Goal: Task Accomplishment & Management: Manage account settings

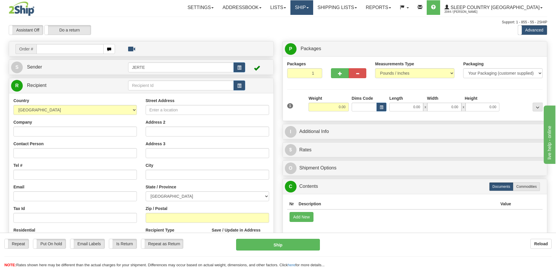
click at [313, 8] on link "Ship" at bounding box center [301, 7] width 22 height 15
click at [307, 27] on span "OnHold / Order Queue" at bounding box center [286, 28] width 41 height 5
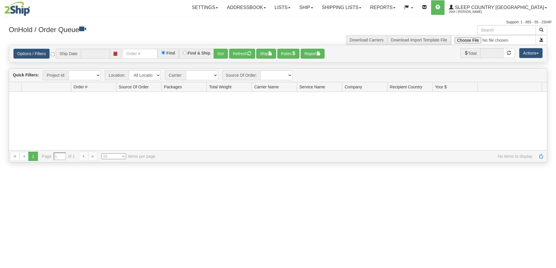
type input "[DATE]"
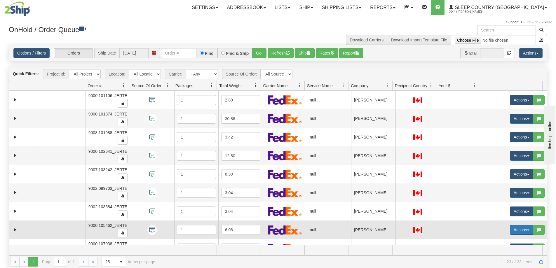
click at [515, 232] on button "Actions" at bounding box center [521, 230] width 23 height 10
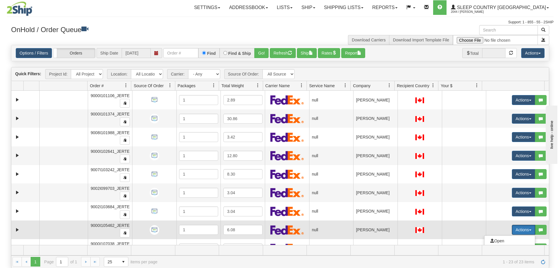
scroll to position [49, 0]
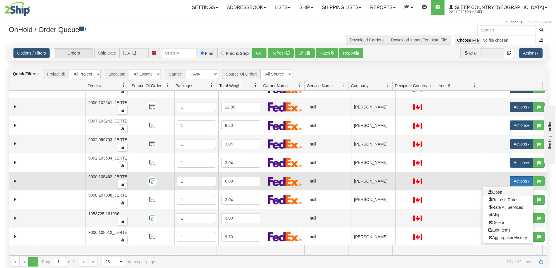
click at [496, 194] on span "Open" at bounding box center [495, 192] width 14 height 5
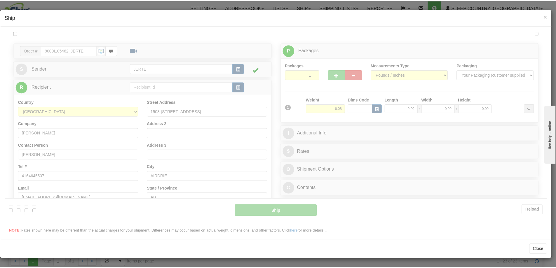
scroll to position [0, 0]
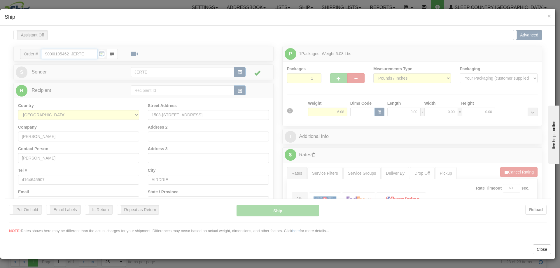
type input "17:13"
type input "16:00"
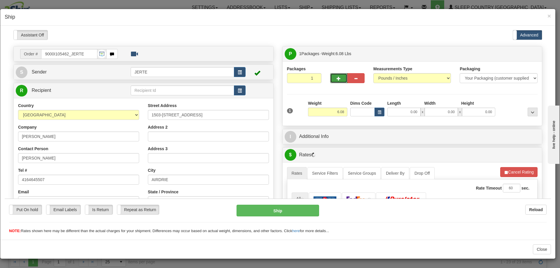
click at [337, 80] on span "button" at bounding box center [339, 78] width 4 height 4
type input "2"
click at [549, 17] on span "×" at bounding box center [550, 16] width 4 height 7
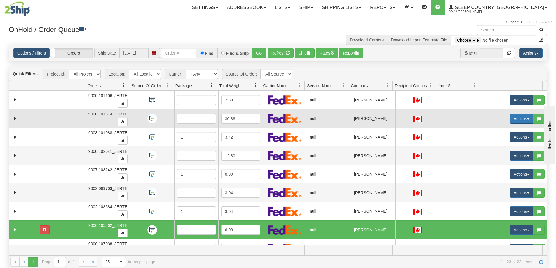
click at [514, 118] on button "Actions" at bounding box center [521, 119] width 23 height 10
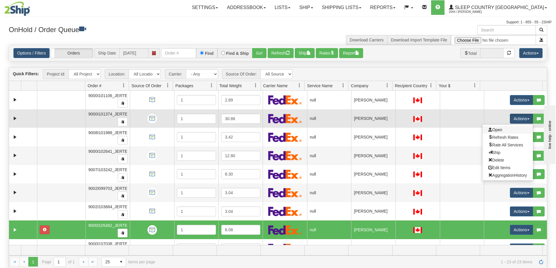
click at [504, 130] on link "Open" at bounding box center [507, 130] width 50 height 8
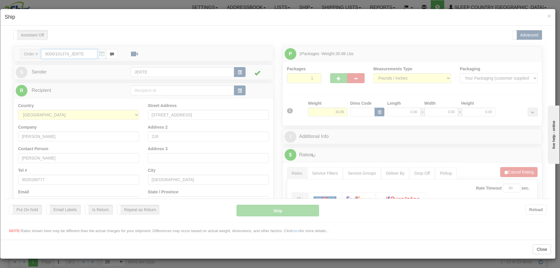
type input "17:14"
type input "16:00"
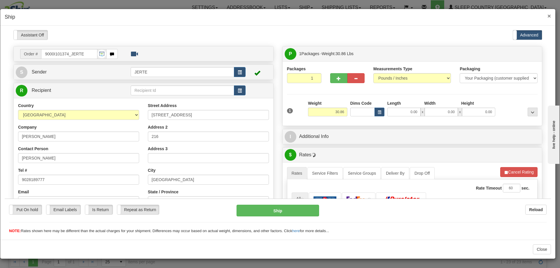
click at [549, 13] on span "×" at bounding box center [550, 16] width 4 height 7
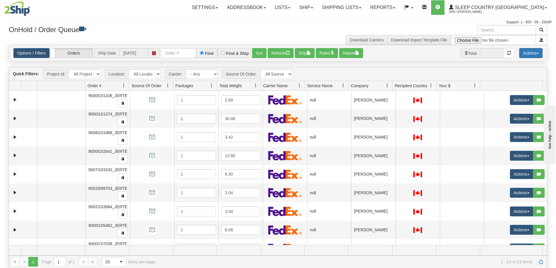
click at [527, 54] on button "Actions" at bounding box center [530, 53] width 23 height 10
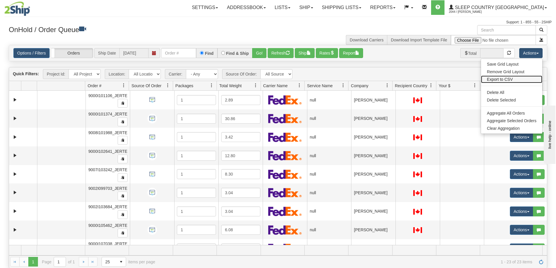
click at [514, 77] on link "Export to CSV" at bounding box center [511, 80] width 61 height 8
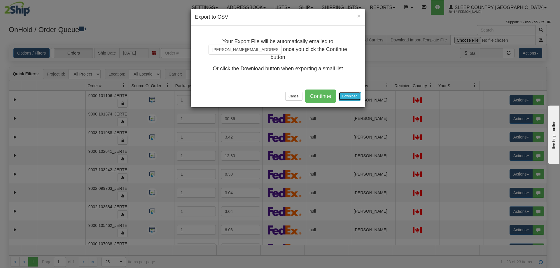
click at [347, 96] on button "Download" at bounding box center [350, 96] width 22 height 9
click at [292, 95] on button "Cancel" at bounding box center [293, 96] width 17 height 9
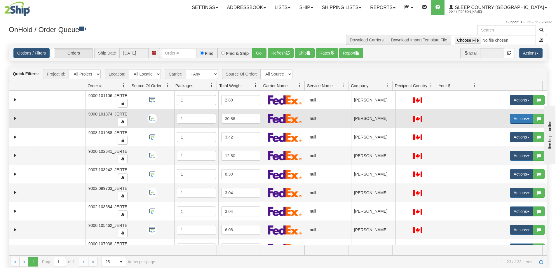
click at [517, 122] on button "Actions" at bounding box center [521, 119] width 23 height 10
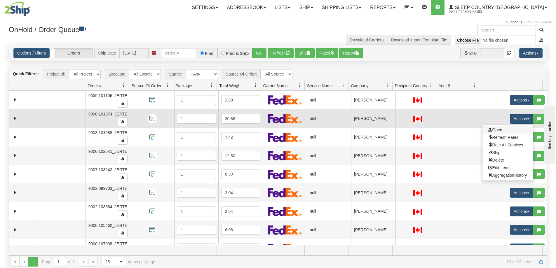
click at [498, 133] on link "Open" at bounding box center [507, 130] width 50 height 8
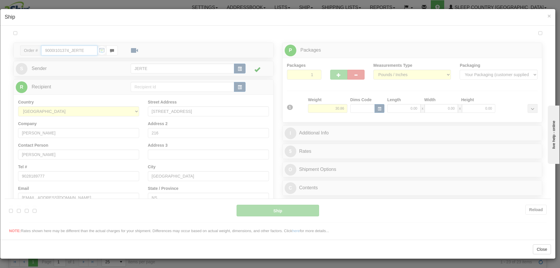
type input "17:14"
type input "16:00"
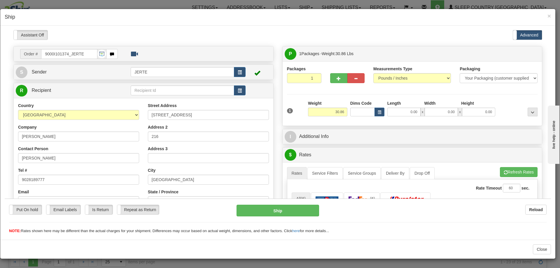
scroll to position [97, 0]
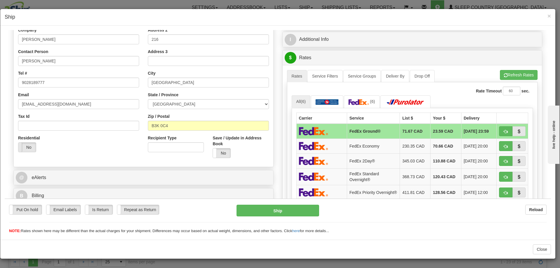
drag, startPoint x: 27, startPoint y: 148, endPoint x: 30, endPoint y: 149, distance: 3.0
click at [27, 148] on label "No" at bounding box center [27, 146] width 18 height 9
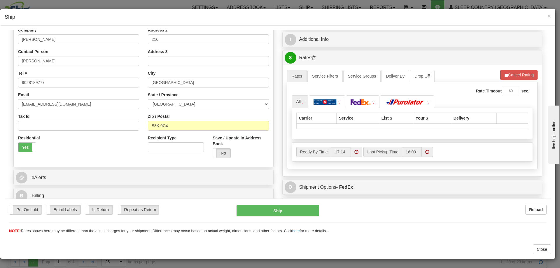
scroll to position [0, 0]
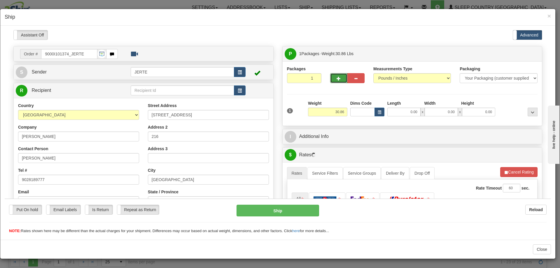
click at [337, 76] on span "button" at bounding box center [339, 78] width 4 height 4
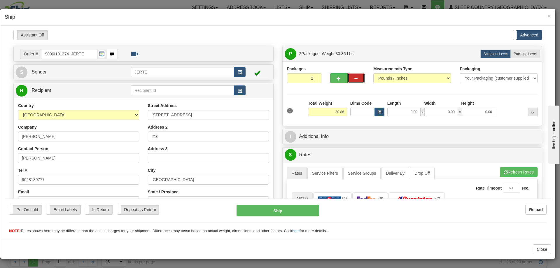
click at [360, 78] on button "button" at bounding box center [356, 78] width 17 height 10
type input "1"
click at [519, 171] on button "Refresh Rates" at bounding box center [519, 172] width 38 height 10
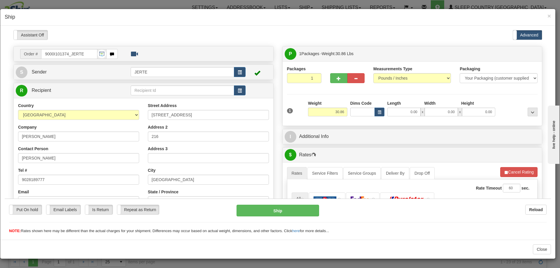
scroll to position [146, 0]
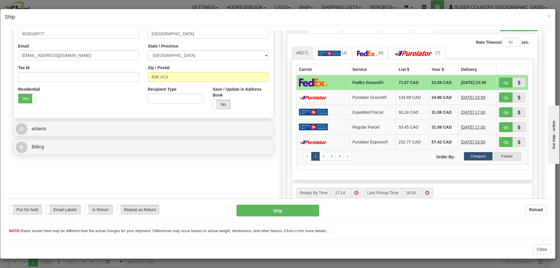
click at [357, 189] on span at bounding box center [356, 193] width 11 height 10
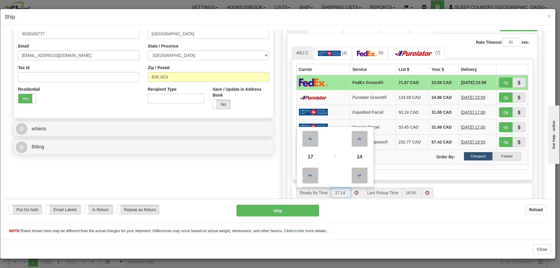
drag, startPoint x: 310, startPoint y: 154, endPoint x: 315, endPoint y: 153, distance: 4.4
click at [310, 154] on span "17" at bounding box center [311, 157] width 16 height 16
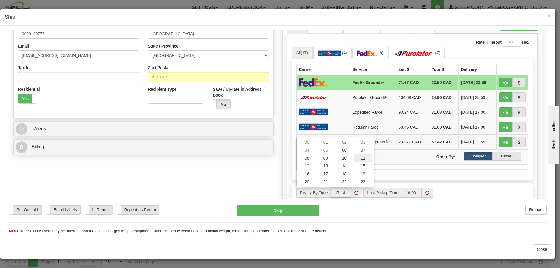
click at [362, 158] on td "11" at bounding box center [363, 158] width 19 height 8
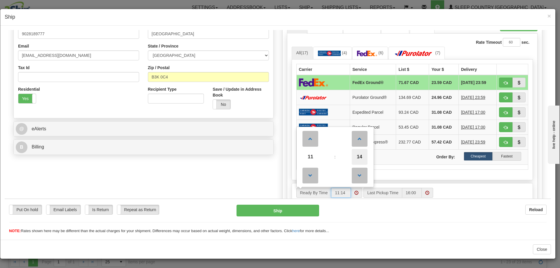
click at [353, 154] on span "14" at bounding box center [360, 157] width 16 height 16
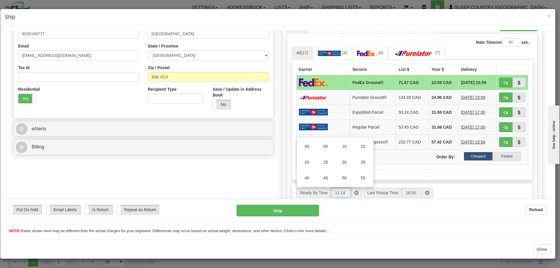
click at [346, 161] on td "30" at bounding box center [344, 162] width 19 height 16
type input "11:30"
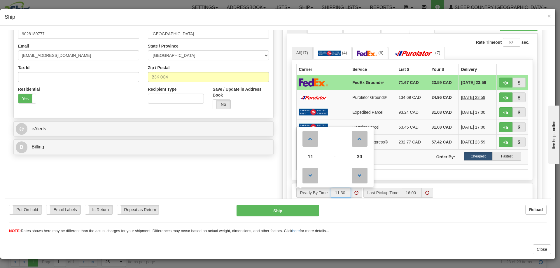
scroll to position [97, 0]
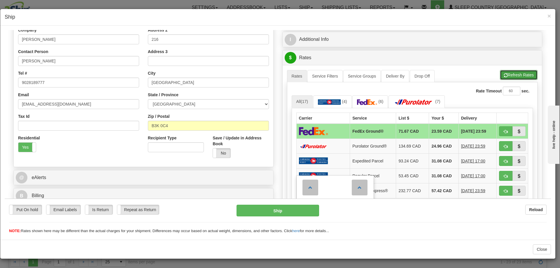
click at [517, 73] on button "Refresh Rates" at bounding box center [519, 75] width 38 height 10
click at [499, 129] on button "button" at bounding box center [505, 131] width 13 height 10
type input "92"
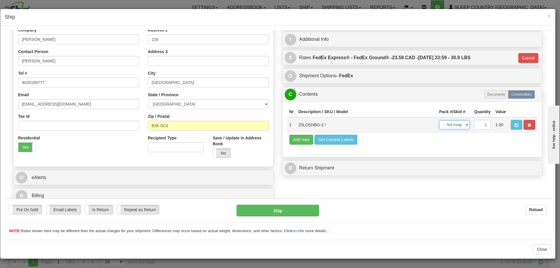
click at [452, 128] on select "-- Not Assigned -- Package 1" at bounding box center [455, 124] width 30 height 9
select select "0"
click at [440, 120] on select "-- Not Assigned -- Package 1" at bounding box center [455, 124] width 30 height 9
click at [275, 206] on button "Ship" at bounding box center [278, 211] width 82 height 12
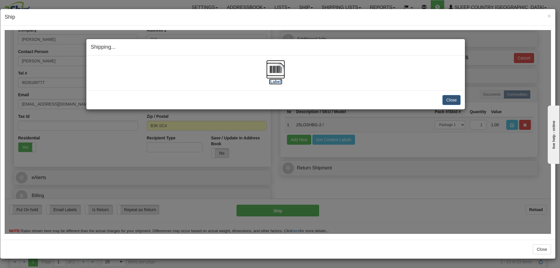
click at [273, 76] on img at bounding box center [275, 69] width 19 height 19
click at [456, 100] on button "Close" at bounding box center [452, 100] width 18 height 10
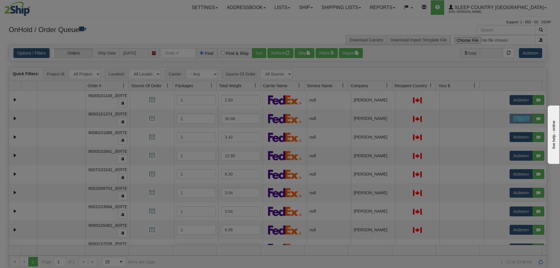
scroll to position [0, 0]
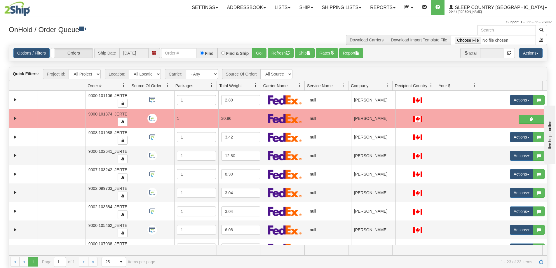
click at [375, 85] on span "Company" at bounding box center [368, 86] width 39 height 10
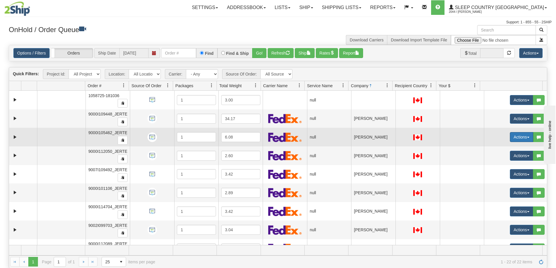
click at [512, 140] on button "Actions" at bounding box center [521, 137] width 23 height 10
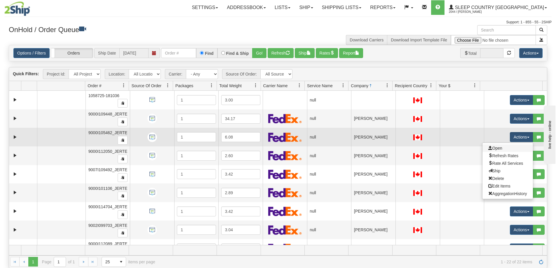
click at [503, 147] on link "Open" at bounding box center [507, 148] width 50 height 8
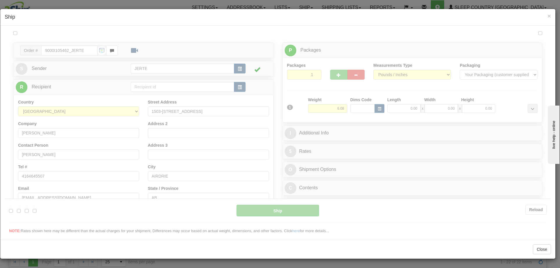
type input "17:17"
type input "16:00"
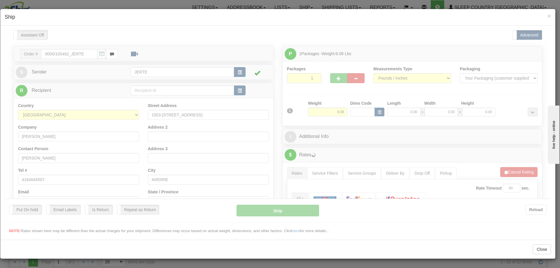
click at [334, 71] on div at bounding box center [278, 132] width 547 height 204
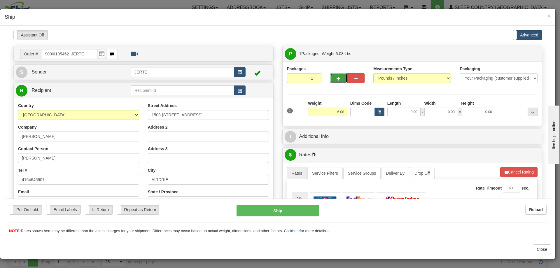
click at [332, 79] on button "button" at bounding box center [338, 78] width 17 height 10
type input "2"
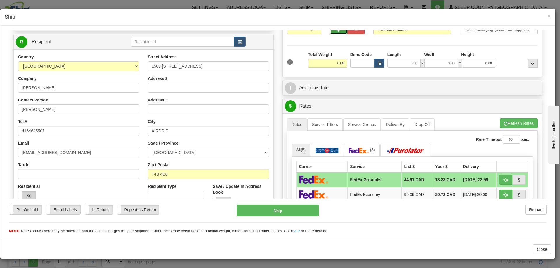
click at [31, 197] on label "No" at bounding box center [27, 195] width 18 height 9
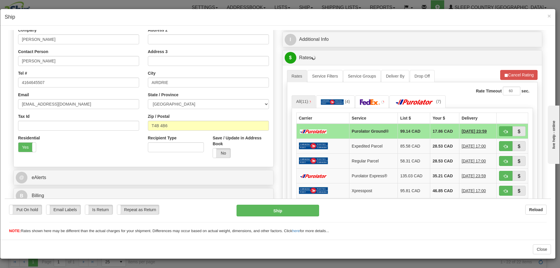
scroll to position [146, 0]
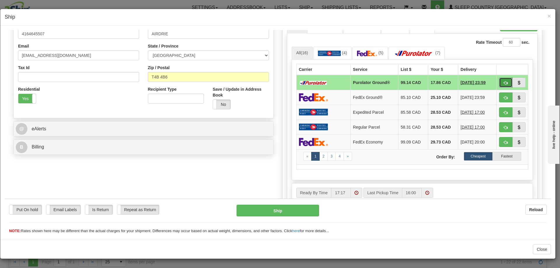
click at [501, 79] on button "button" at bounding box center [505, 82] width 13 height 10
type input "260"
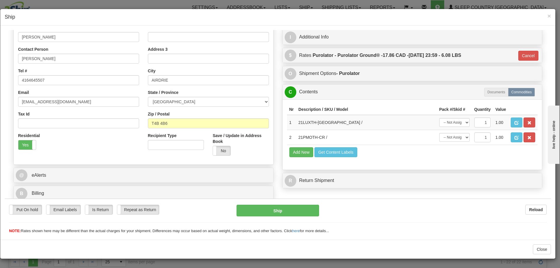
scroll to position [100, 0]
drag, startPoint x: 439, startPoint y: 122, endPoint x: 443, endPoint y: 125, distance: 4.6
click at [440, 122] on select "-- Not Assigned -- Package 1 Package 2" at bounding box center [455, 122] width 30 height 9
click at [440, 118] on select "-- Not Assigned -- Package 1 Package 2" at bounding box center [455, 122] width 30 height 9
click at [450, 123] on select "-- Not Assigned -- Package 1 Package 2" at bounding box center [455, 122] width 30 height 9
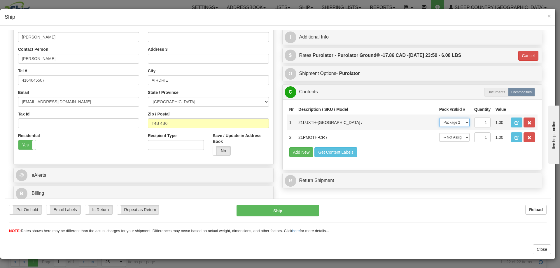
select select "0"
click at [440, 118] on select "-- Not Assigned -- Package 1 Package 2" at bounding box center [455, 122] width 30 height 9
click at [452, 138] on select "-- Not Assigned -- Package 1 Package 2" at bounding box center [455, 137] width 30 height 9
select select "1"
click at [440, 133] on select "-- Not Assigned -- Package 1 Package 2" at bounding box center [455, 137] width 30 height 9
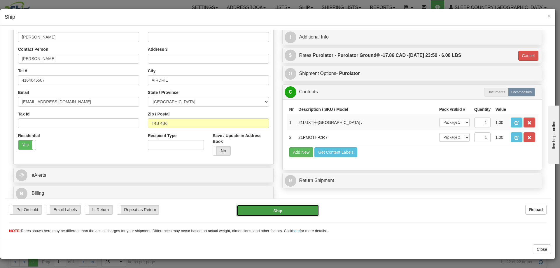
click at [295, 214] on button "Ship" at bounding box center [278, 211] width 82 height 12
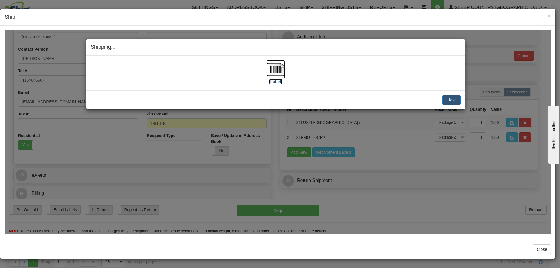
click at [274, 75] on img at bounding box center [275, 69] width 19 height 19
click at [447, 101] on button "Close" at bounding box center [452, 100] width 18 height 10
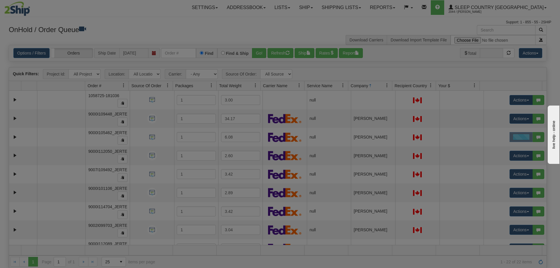
scroll to position [0, 0]
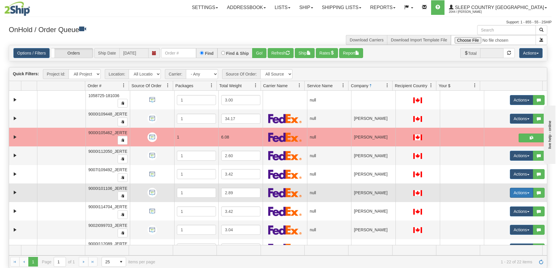
click at [510, 194] on button "Actions" at bounding box center [521, 193] width 23 height 10
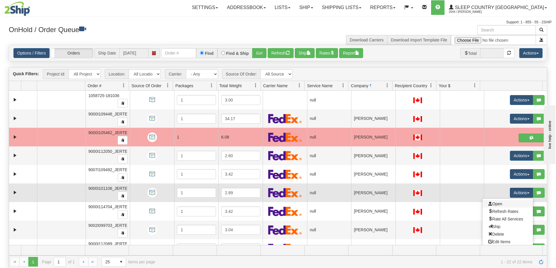
click at [502, 206] on link "Open" at bounding box center [507, 204] width 50 height 8
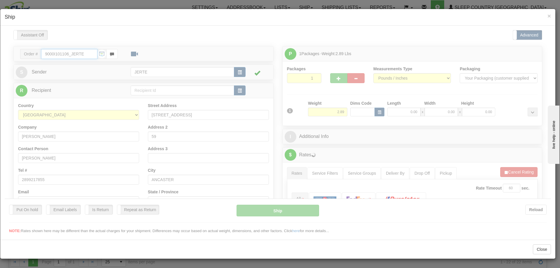
type input "17:18"
type input "16:00"
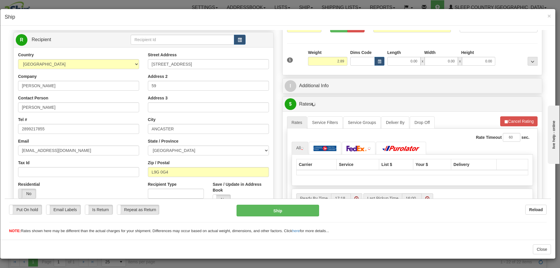
click at [22, 196] on span at bounding box center [19, 193] width 8 height 9
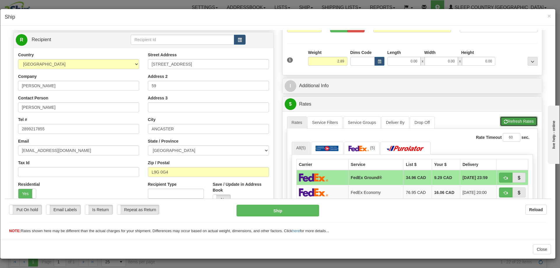
click at [509, 124] on button "Refresh Rates" at bounding box center [519, 121] width 38 height 10
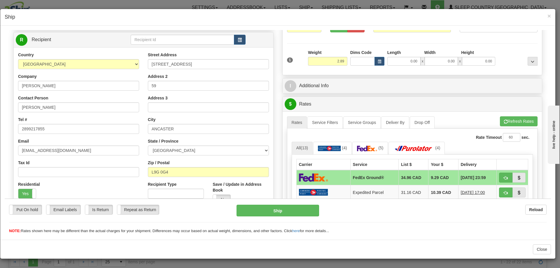
scroll to position [100, 0]
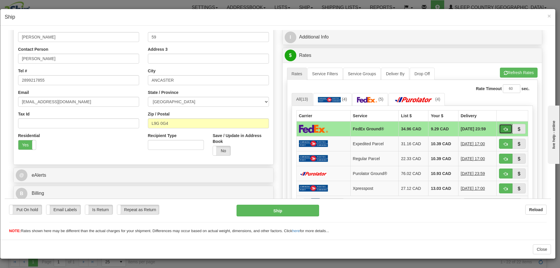
click at [499, 128] on button "button" at bounding box center [505, 129] width 13 height 10
type input "92"
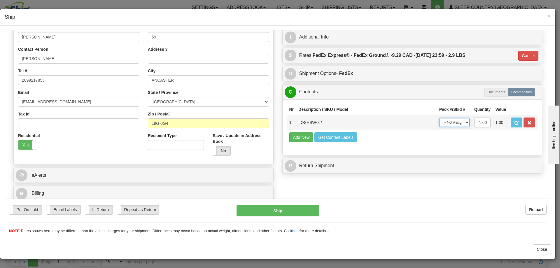
click at [447, 125] on select "-- Not Assigned -- Package 1" at bounding box center [455, 122] width 30 height 9
select select "0"
click at [440, 118] on select "-- Not Assigned -- Package 1" at bounding box center [455, 122] width 30 height 9
click at [288, 207] on button "Ship" at bounding box center [278, 211] width 82 height 12
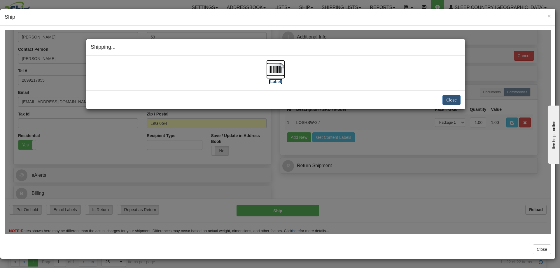
click at [275, 65] on img at bounding box center [275, 69] width 19 height 19
click at [441, 98] on div "Close Cancel" at bounding box center [276, 100] width 370 height 10
click at [448, 103] on button "Close" at bounding box center [452, 100] width 18 height 10
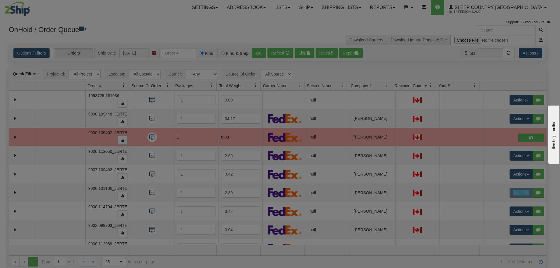
scroll to position [0, 0]
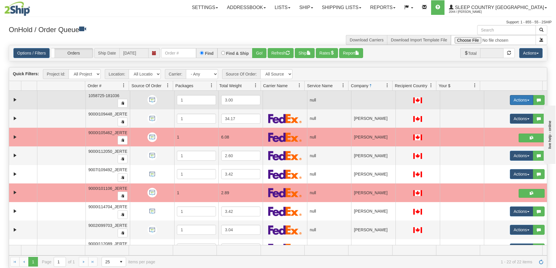
click at [510, 103] on button "Actions" at bounding box center [521, 100] width 23 height 10
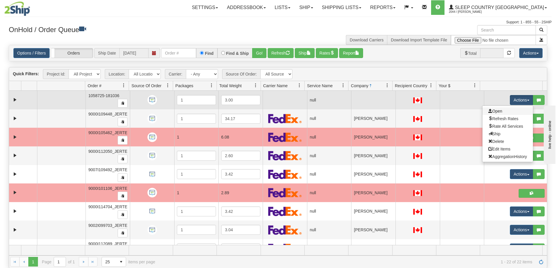
click at [507, 109] on link "Open" at bounding box center [507, 111] width 50 height 8
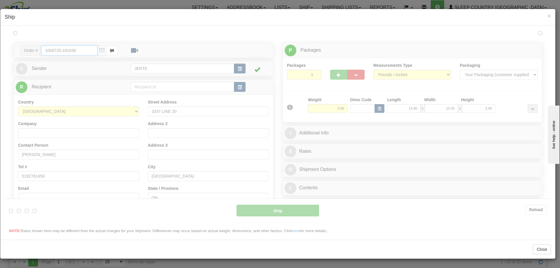
scroll to position [48, 0]
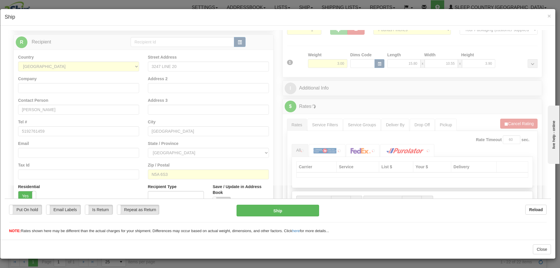
type input "17:19"
type input "16:00"
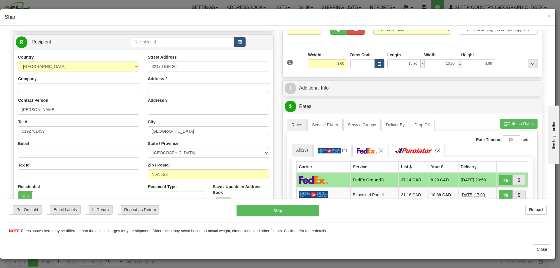
scroll to position [97, 0]
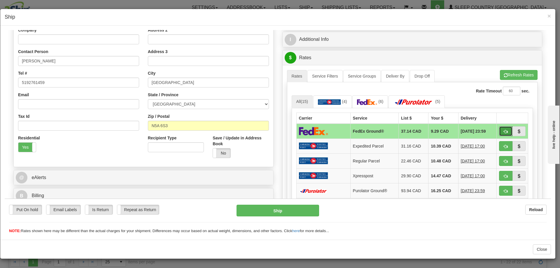
click at [505, 130] on button "button" at bounding box center [505, 131] width 13 height 10
type input "92"
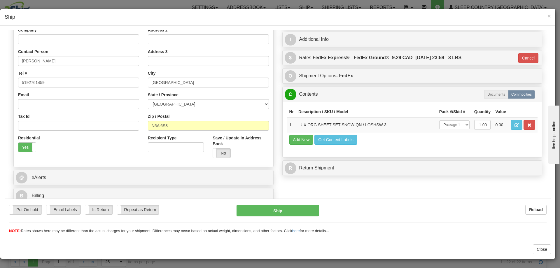
click at [288, 204] on div "Put On hold Put On hold Email Labels Email Labels Edit Is Return Is Return Repe…" at bounding box center [278, 215] width 547 height 35
click at [286, 212] on button "Ship" at bounding box center [278, 211] width 82 height 12
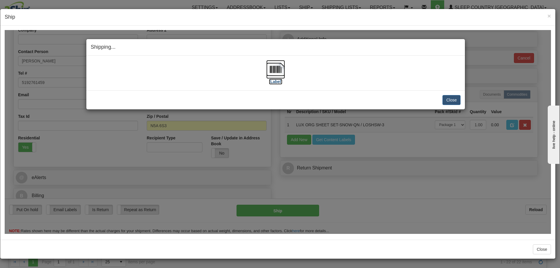
click at [281, 69] on img at bounding box center [275, 69] width 19 height 19
click at [454, 101] on button "Close" at bounding box center [452, 100] width 18 height 10
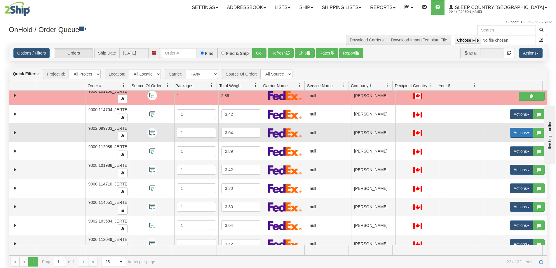
click at [511, 134] on button "Actions" at bounding box center [521, 133] width 23 height 10
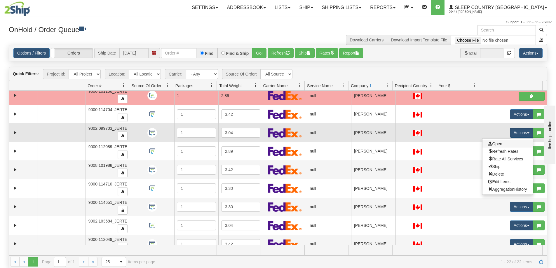
click at [501, 145] on link "Open" at bounding box center [507, 144] width 50 height 8
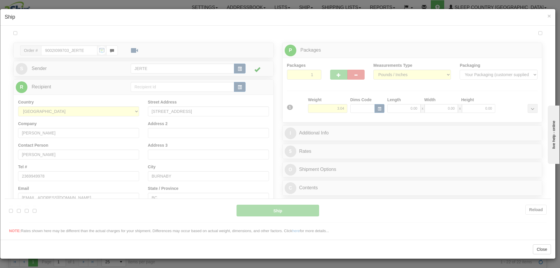
scroll to position [0, 0]
type input "17:19"
type input "16:00"
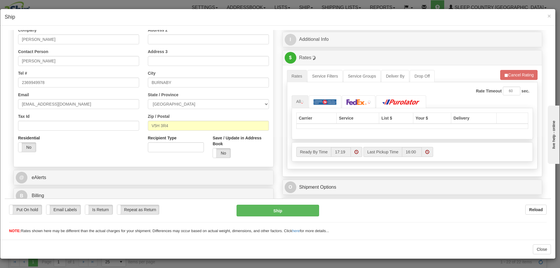
scroll to position [146, 0]
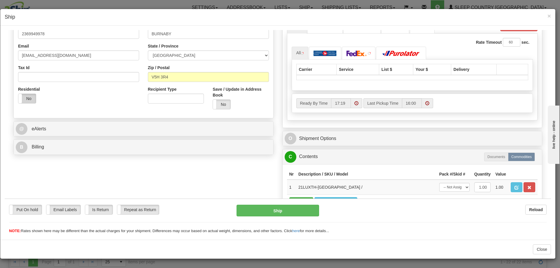
click at [30, 100] on label "No" at bounding box center [27, 98] width 18 height 9
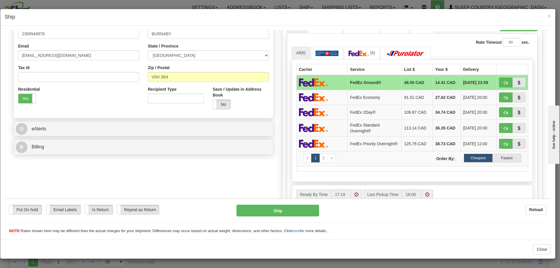
scroll to position [97, 0]
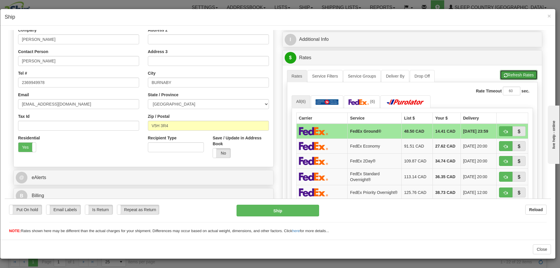
click at [520, 75] on button "Refresh Rates" at bounding box center [519, 75] width 38 height 10
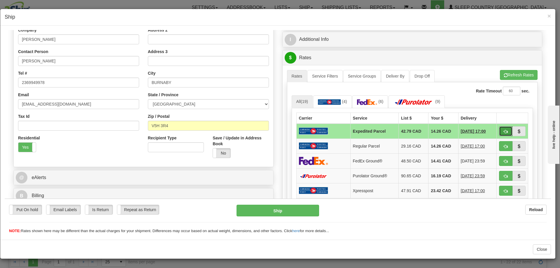
click at [499, 130] on button "button" at bounding box center [505, 131] width 13 height 10
type input "DOM.EP"
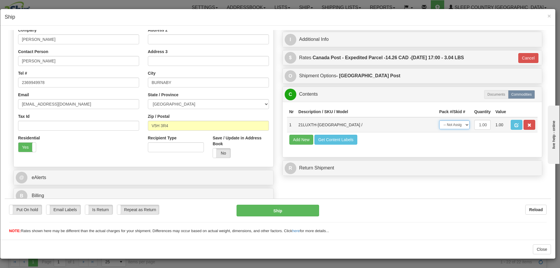
drag, startPoint x: 453, startPoint y: 124, endPoint x: 452, endPoint y: 128, distance: 4.3
click at [453, 124] on select "-- Not Assigned -- Package 1" at bounding box center [455, 124] width 30 height 9
select select "0"
click at [440, 120] on select "-- Not Assigned -- Package 1" at bounding box center [455, 124] width 30 height 9
click at [291, 212] on button "Ship" at bounding box center [278, 211] width 82 height 12
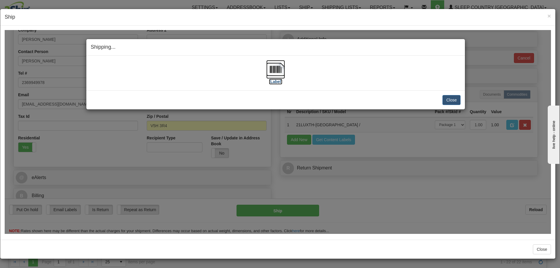
click at [274, 79] on label "[Label]" at bounding box center [275, 82] width 13 height 6
click at [447, 98] on button "Close" at bounding box center [452, 100] width 18 height 10
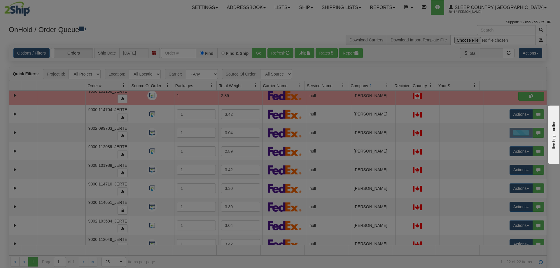
scroll to position [0, 0]
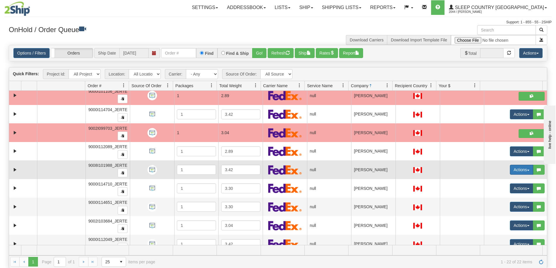
click at [510, 172] on button "Actions" at bounding box center [521, 170] width 23 height 10
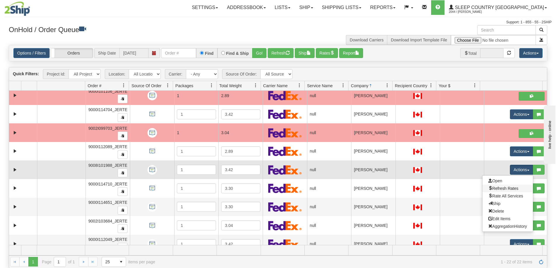
click at [501, 185] on link "Refresh Rates" at bounding box center [507, 189] width 50 height 8
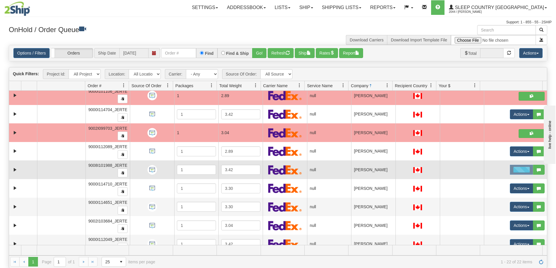
click at [512, 171] on div at bounding box center [521, 170] width 23 height 10
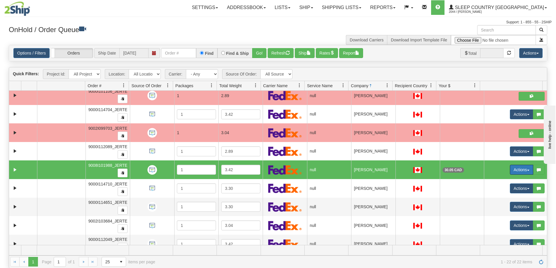
click at [515, 171] on button "Actions" at bounding box center [521, 170] width 23 height 10
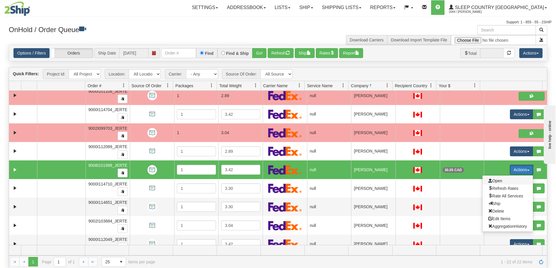
click at [497, 181] on span "Open" at bounding box center [495, 181] width 14 height 5
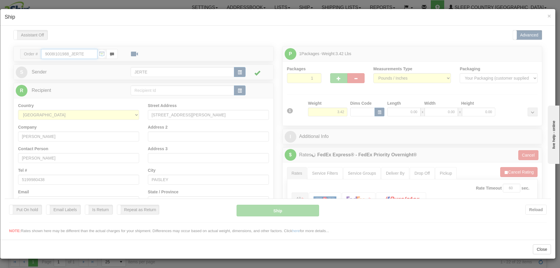
type input "01"
type input "17:20"
type input "16:00"
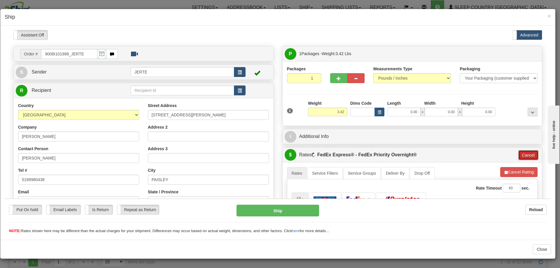
click at [525, 155] on button "Cancel" at bounding box center [529, 155] width 20 height 10
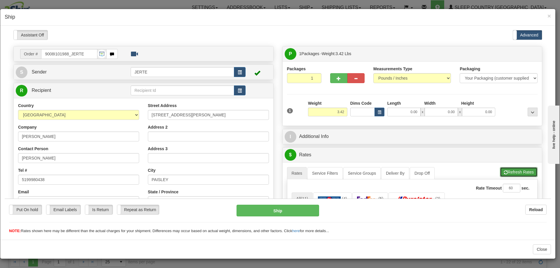
click at [520, 171] on button "Refresh Rates" at bounding box center [519, 172] width 38 height 10
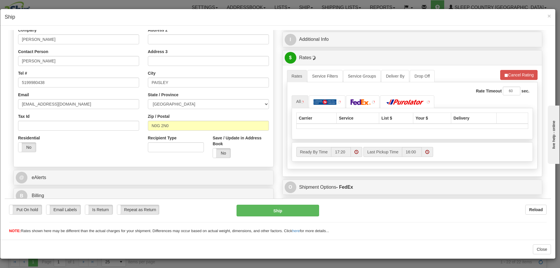
scroll to position [146, 0]
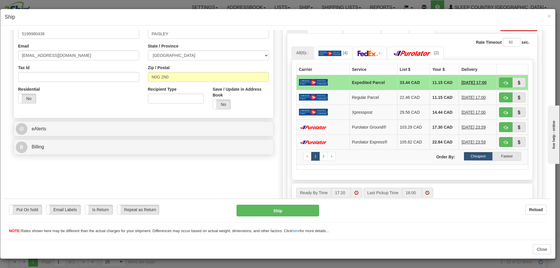
click at [27, 104] on div "Residential Yes No" at bounding box center [35, 97] width 43 height 22
click at [27, 100] on label "No" at bounding box center [27, 98] width 18 height 9
click at [504, 82] on span "button" at bounding box center [506, 83] width 4 height 4
type input "92"
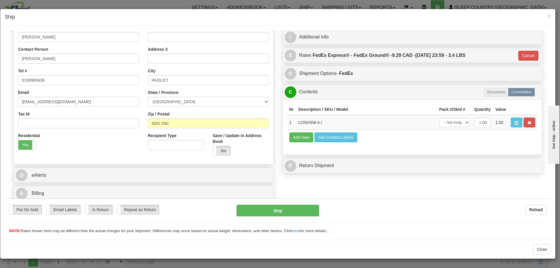
scroll to position [100, 0]
drag, startPoint x: 439, startPoint y: 123, endPoint x: 444, endPoint y: 122, distance: 4.4
click at [440, 123] on select "-- Not Assigned -- Package 1" at bounding box center [455, 122] width 30 height 9
select select "0"
click at [440, 118] on select "-- Not Assigned -- Package 1" at bounding box center [455, 122] width 30 height 9
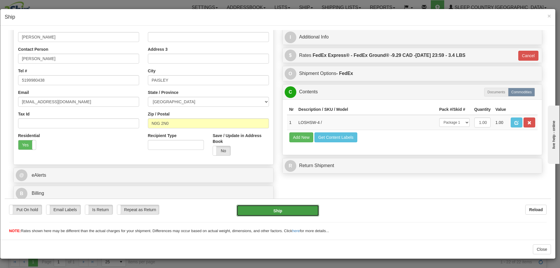
click at [305, 206] on button "Ship" at bounding box center [278, 211] width 82 height 12
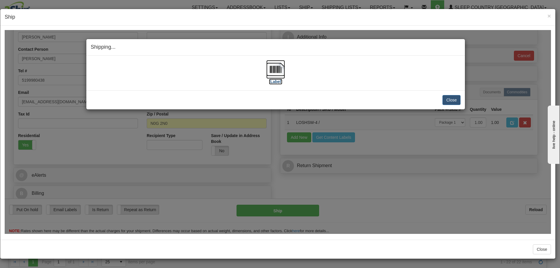
click at [278, 76] on img at bounding box center [275, 69] width 19 height 19
click at [457, 99] on button "Close" at bounding box center [452, 100] width 18 height 10
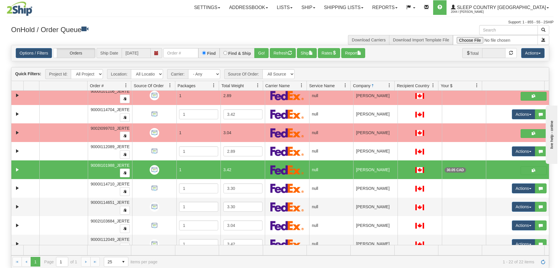
scroll to position [146, 0]
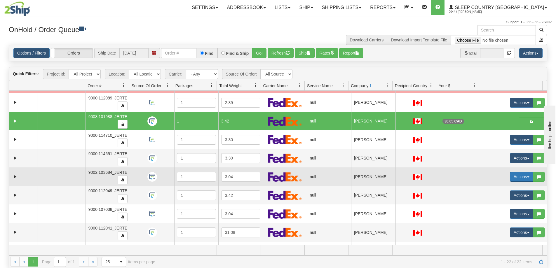
click at [513, 178] on button "Actions" at bounding box center [521, 177] width 23 height 10
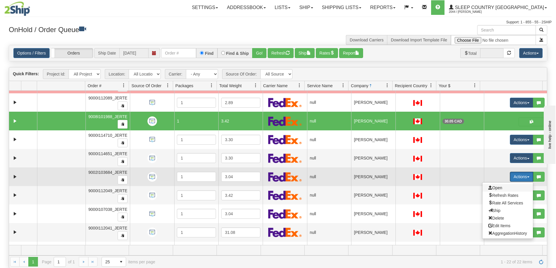
click at [498, 190] on span "Open" at bounding box center [495, 188] width 14 height 5
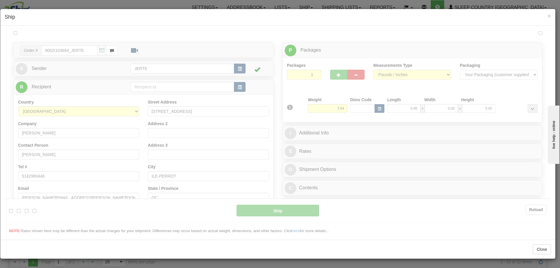
scroll to position [0, 0]
type input "17:21"
type input "16:00"
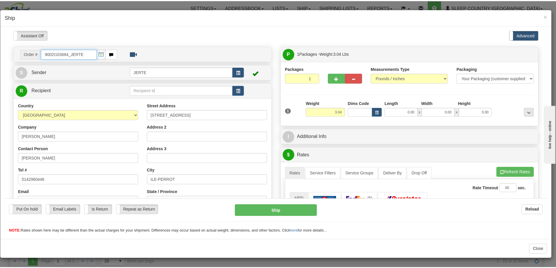
scroll to position [97, 0]
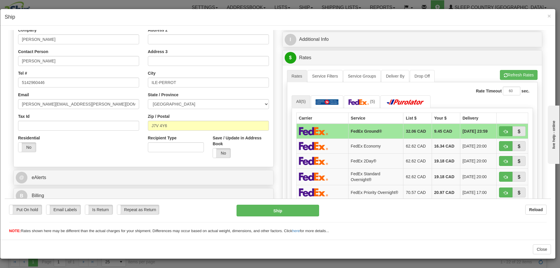
click at [18, 145] on div "Yes No" at bounding box center [27, 147] width 18 height 10
click at [26, 145] on label "Yes" at bounding box center [27, 146] width 18 height 9
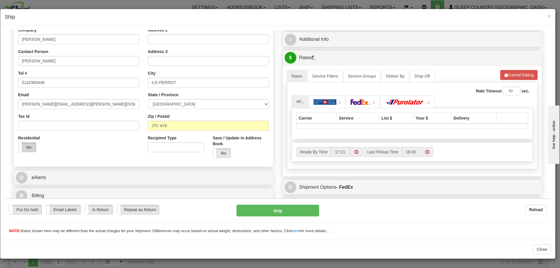
click at [27, 146] on label "No" at bounding box center [27, 146] width 18 height 9
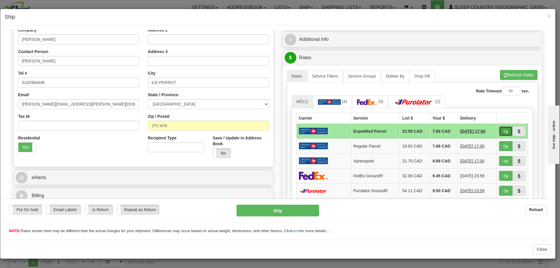
click at [507, 132] on button "button" at bounding box center [505, 131] width 13 height 10
type input "DOM.EP"
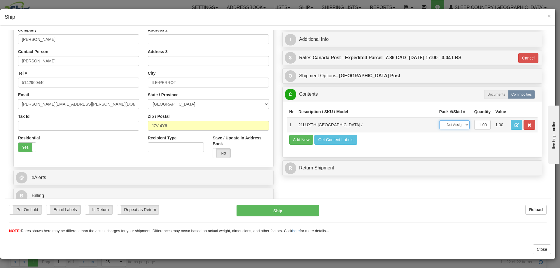
click at [447, 123] on select "-- Not Assigned -- Package 1" at bounding box center [455, 124] width 30 height 9
select select "0"
click at [440, 120] on select "-- Not Assigned -- Package 1" at bounding box center [455, 124] width 30 height 9
click at [300, 207] on button "Ship" at bounding box center [278, 211] width 82 height 12
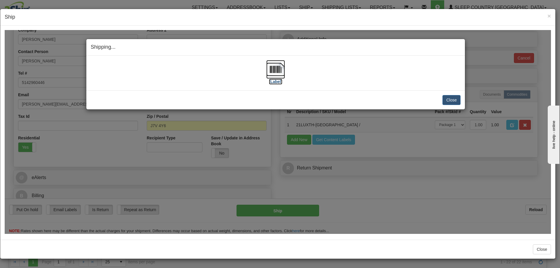
click at [277, 76] on img at bounding box center [275, 69] width 19 height 19
click at [450, 98] on button "Close" at bounding box center [452, 100] width 18 height 10
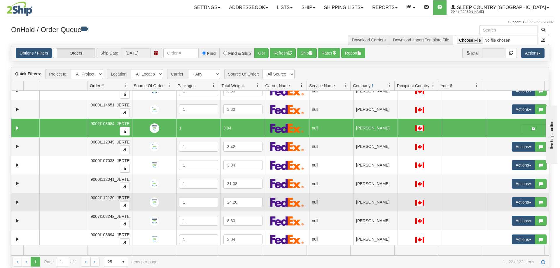
scroll to position [243, 0]
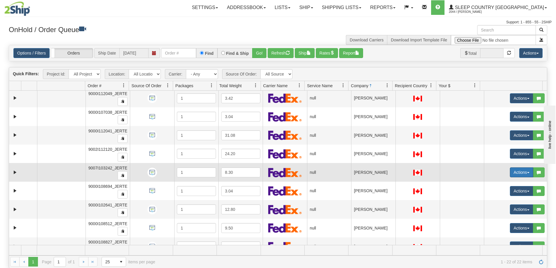
click at [514, 174] on button "Actions" at bounding box center [521, 173] width 23 height 10
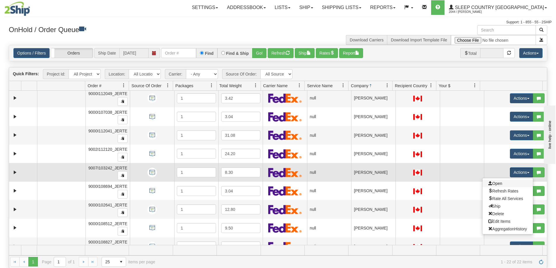
click at [504, 183] on link "Open" at bounding box center [507, 184] width 50 height 8
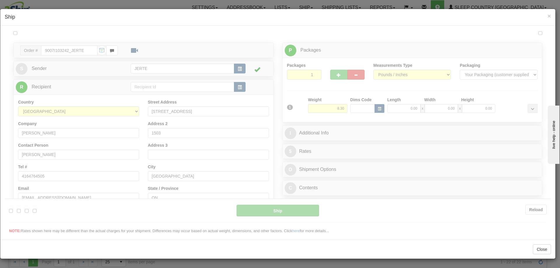
scroll to position [0, 0]
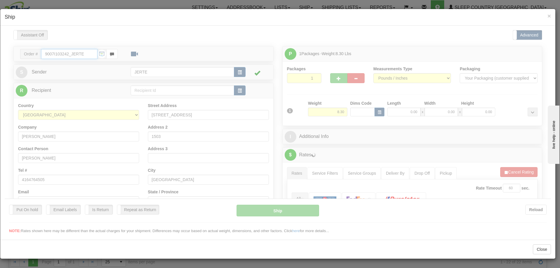
type input "17:21"
type input "16:00"
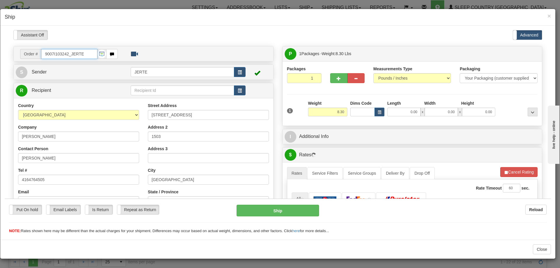
scroll to position [49, 0]
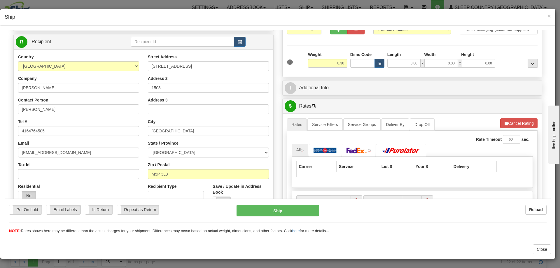
click at [31, 192] on label "No" at bounding box center [27, 195] width 18 height 9
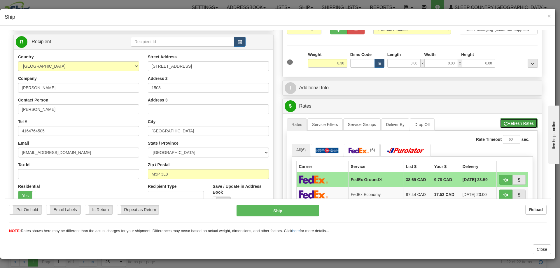
click at [511, 121] on button "Refresh Rates" at bounding box center [519, 123] width 38 height 10
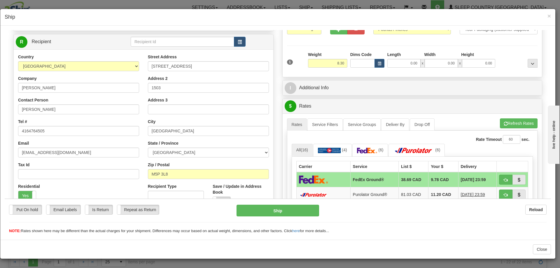
scroll to position [97, 0]
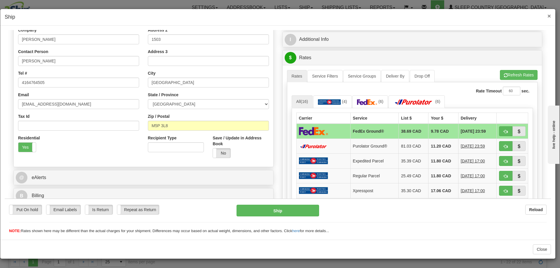
click at [549, 15] on span "×" at bounding box center [550, 16] width 4 height 7
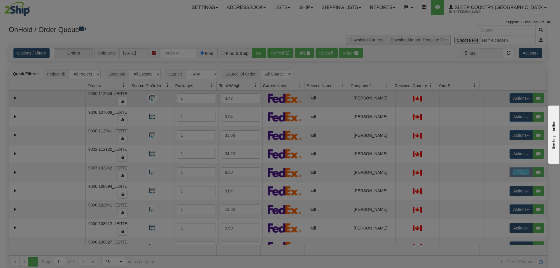
scroll to position [0, 0]
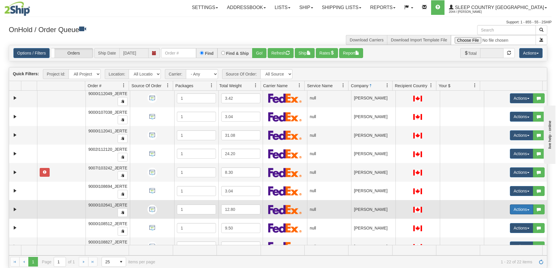
click at [513, 209] on button "Actions" at bounding box center [521, 210] width 23 height 10
click at [497, 217] on link "Open" at bounding box center [507, 221] width 50 height 8
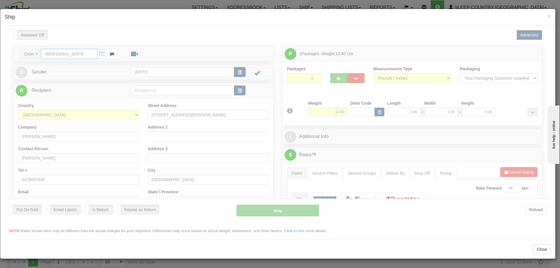
type input "17:21"
type input "16:00"
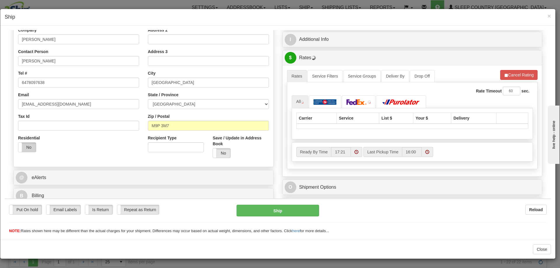
click at [25, 146] on label "No" at bounding box center [27, 146] width 18 height 9
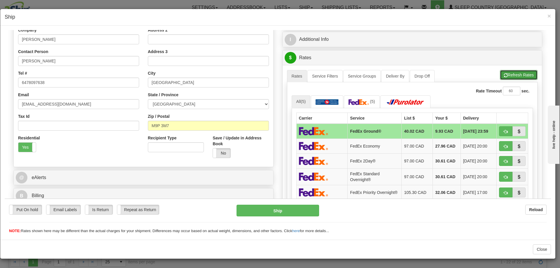
click at [504, 75] on span "button" at bounding box center [506, 75] width 4 height 4
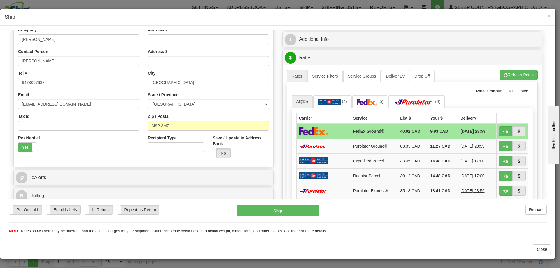
scroll to position [0, 0]
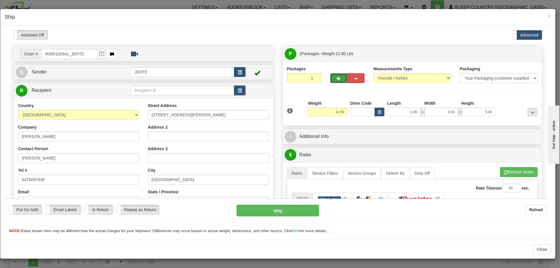
click at [337, 77] on span "button" at bounding box center [339, 78] width 4 height 4
type input "2"
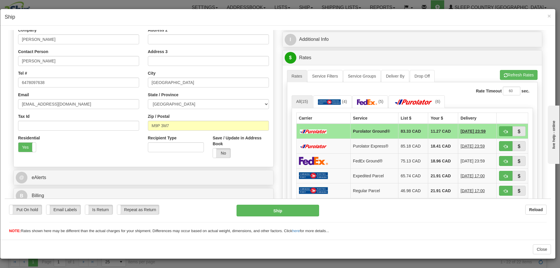
scroll to position [146, 0]
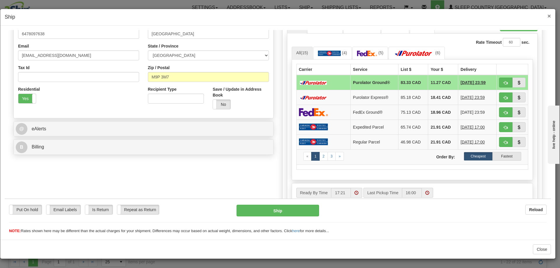
click at [548, 16] on span "×" at bounding box center [550, 16] width 4 height 7
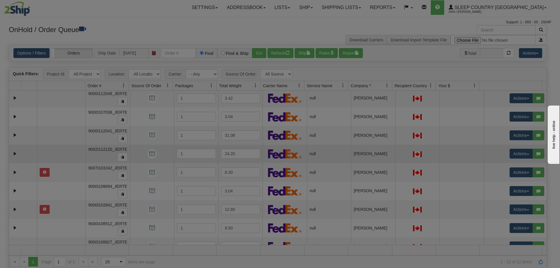
scroll to position [0, 0]
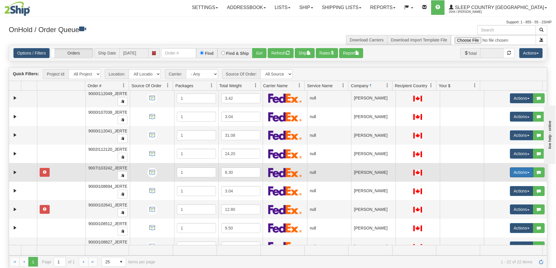
click at [513, 176] on button "Actions" at bounding box center [521, 173] width 23 height 10
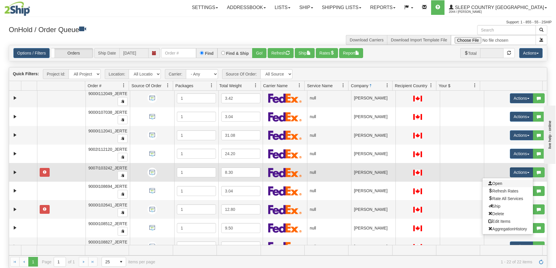
click at [502, 186] on link "Open" at bounding box center [507, 184] width 50 height 8
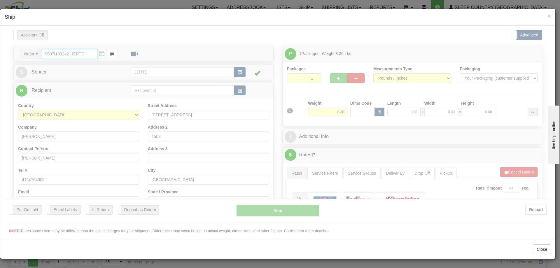
type input "17:22"
type input "16:00"
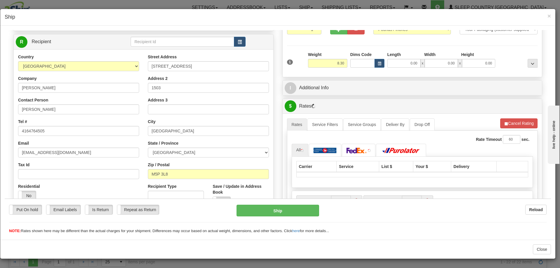
scroll to position [97, 0]
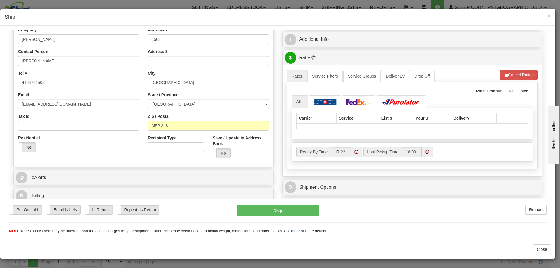
click at [27, 152] on div "Residential Yes No" at bounding box center [35, 146] width 43 height 22
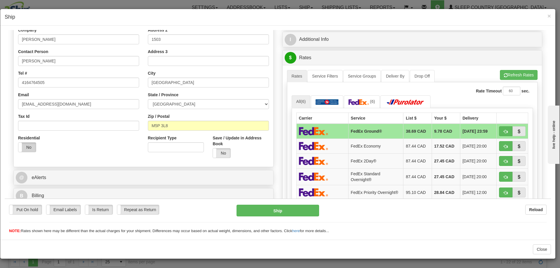
click at [30, 144] on label "No" at bounding box center [27, 146] width 18 height 9
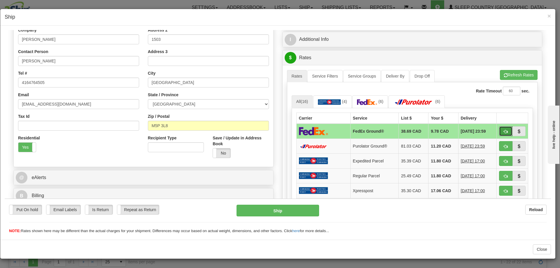
click at [504, 132] on span "button" at bounding box center [506, 132] width 4 height 4
type input "92"
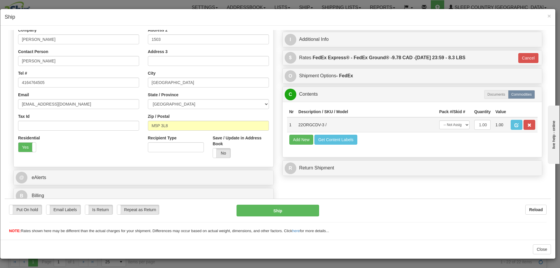
click at [467, 124] on td "-- Not Assigned -- Package 1" at bounding box center [454, 124] width 35 height 15
click at [453, 127] on select "-- Not Assigned -- Package 1" at bounding box center [455, 124] width 30 height 9
select select "0"
click at [440, 120] on select "-- Not Assigned -- Package 1" at bounding box center [455, 124] width 30 height 9
click at [296, 208] on button "Ship" at bounding box center [278, 211] width 82 height 12
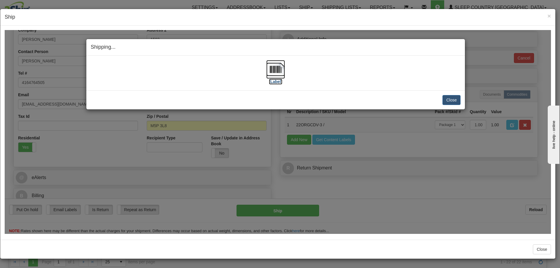
click at [273, 76] on img at bounding box center [275, 69] width 19 height 19
click at [449, 98] on button "Close" at bounding box center [452, 100] width 18 height 10
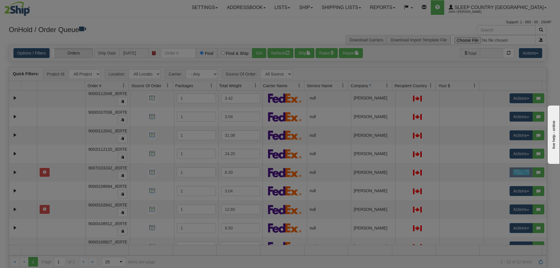
scroll to position [0, 0]
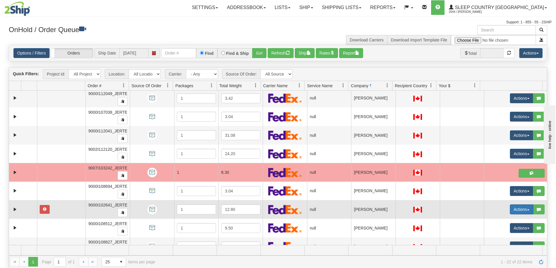
click at [510, 210] on button "Actions" at bounding box center [521, 210] width 23 height 10
click at [497, 217] on link "Open" at bounding box center [507, 221] width 50 height 8
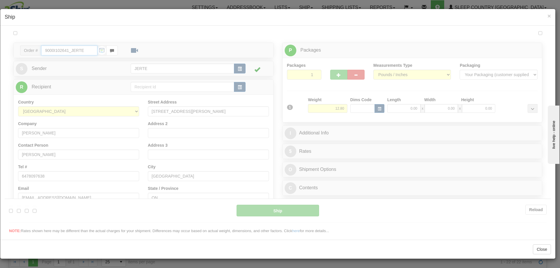
type input "17:22"
type input "16:00"
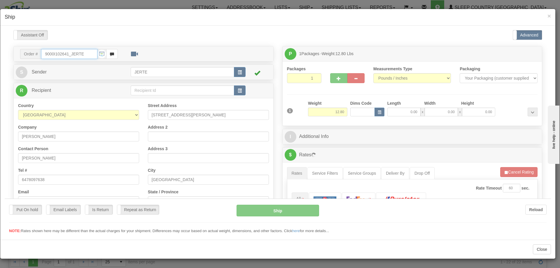
scroll to position [49, 0]
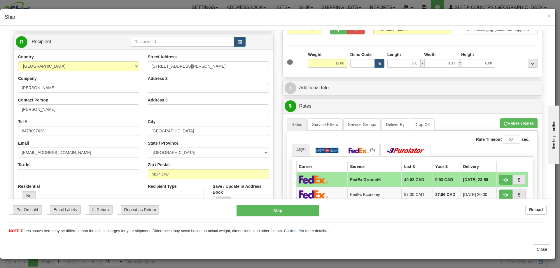
drag, startPoint x: 32, startPoint y: 194, endPoint x: 38, endPoint y: 196, distance: 6.7
click at [32, 195] on label "No" at bounding box center [27, 195] width 18 height 9
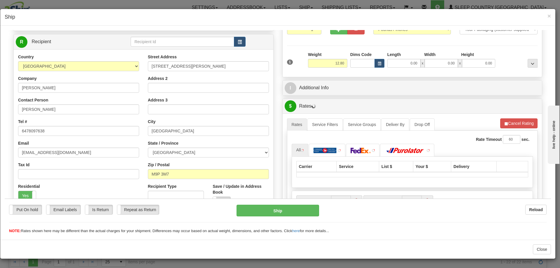
scroll to position [0, 0]
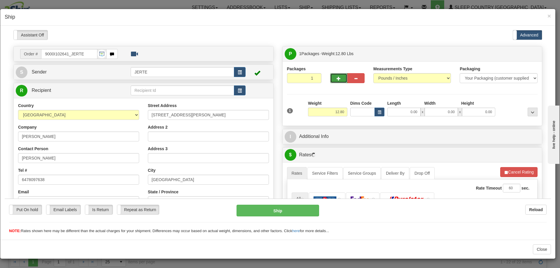
click at [337, 78] on span "button" at bounding box center [339, 78] width 4 height 4
type input "2"
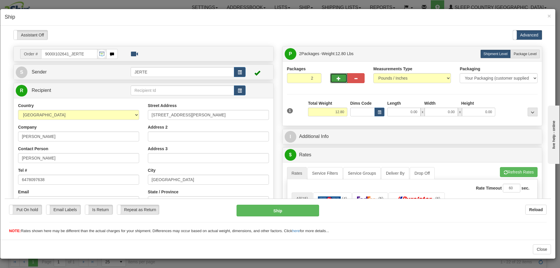
scroll to position [49, 0]
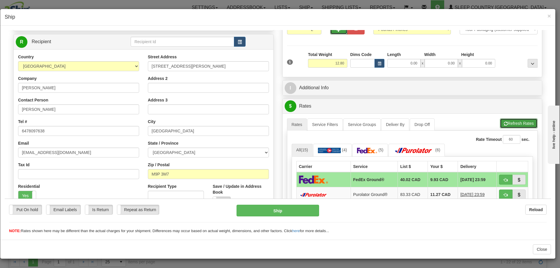
click at [510, 123] on button "Refresh Rates" at bounding box center [519, 123] width 38 height 10
click at [502, 182] on button "button" at bounding box center [505, 180] width 13 height 10
type input "260"
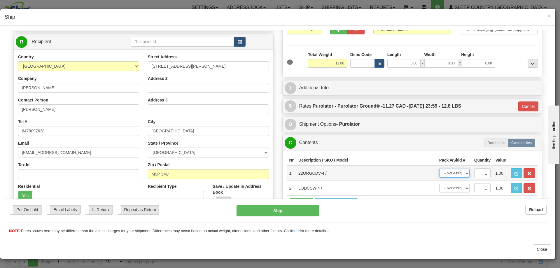
drag, startPoint x: 448, startPoint y: 174, endPoint x: 452, endPoint y: 177, distance: 5.2
click at [448, 174] on select "-- Not Assigned -- Package 1 Package 2" at bounding box center [455, 173] width 30 height 9
select select "0"
click at [440, 169] on select "-- Not Assigned -- Package 1 Package 2" at bounding box center [455, 173] width 30 height 9
click at [455, 193] on td "-- Not Assigned -- Package 1 Package 2" at bounding box center [454, 187] width 35 height 15
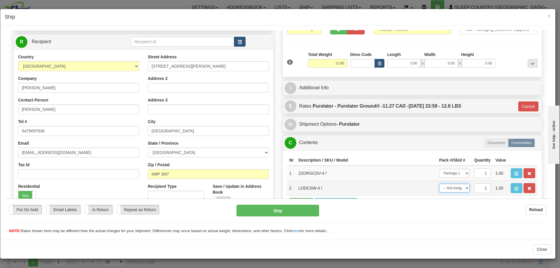
click at [454, 187] on select "-- Not Assigned -- Package 1 Package 2" at bounding box center [455, 188] width 30 height 9
select select "1"
click at [440, 184] on select "-- Not Assigned -- Package 1 Package 2" at bounding box center [455, 188] width 30 height 9
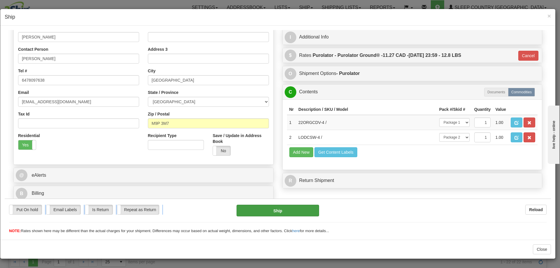
click at [287, 205] on div "Put On hold Put On hold Email Labels Email Labels Edit Is Return Is Return Repe…" at bounding box center [278, 215] width 547 height 35
click at [284, 210] on button "Ship" at bounding box center [278, 211] width 82 height 12
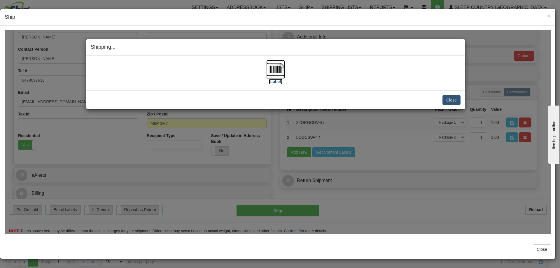
click at [269, 71] on img at bounding box center [275, 69] width 19 height 19
click at [457, 99] on button "Close" at bounding box center [452, 100] width 18 height 10
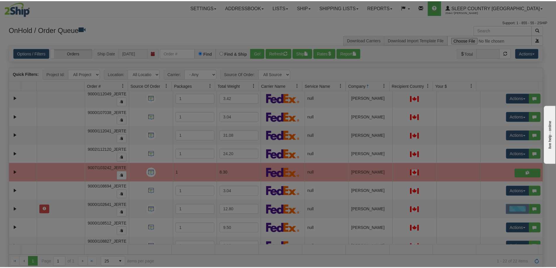
scroll to position [0, 0]
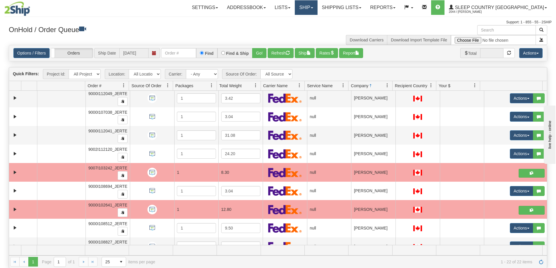
click at [317, 6] on link "Ship" at bounding box center [306, 7] width 22 height 15
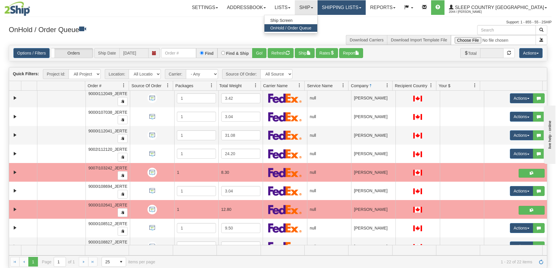
click at [366, 6] on link "Shipping lists" at bounding box center [342, 7] width 48 height 15
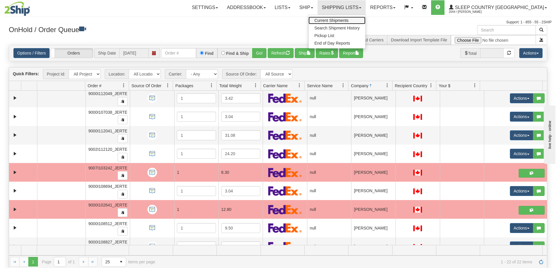
click at [349, 20] on span "Current Shipments" at bounding box center [331, 20] width 34 height 5
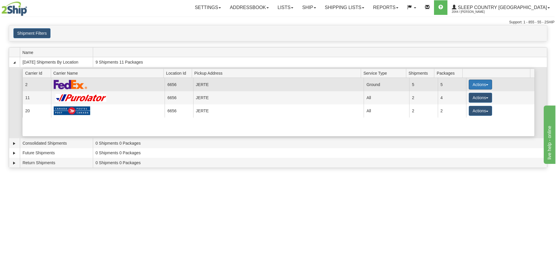
click at [480, 86] on button "Actions" at bounding box center [480, 85] width 23 height 10
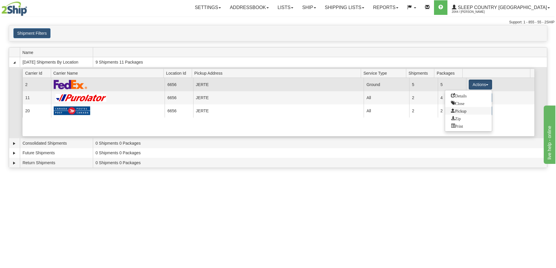
click at [464, 111] on span "Pickup" at bounding box center [458, 111] width 15 height 4
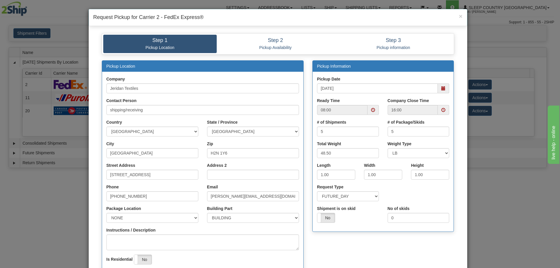
click at [439, 90] on span at bounding box center [443, 88] width 11 height 10
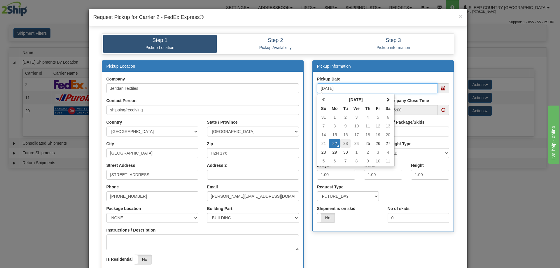
drag, startPoint x: 345, startPoint y: 144, endPoint x: 367, endPoint y: 131, distance: 25.3
click at [346, 143] on td "23" at bounding box center [346, 143] width 10 height 9
type input "09/23/2025"
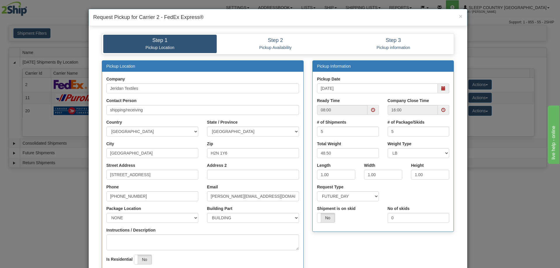
click at [368, 110] on span at bounding box center [373, 110] width 11 height 10
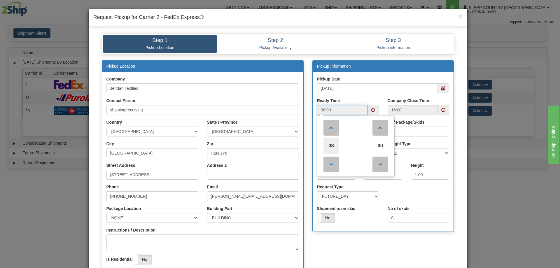
click at [332, 140] on span "08" at bounding box center [332, 146] width 16 height 16
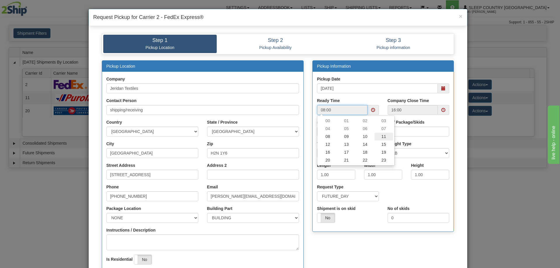
click at [383, 137] on td "11" at bounding box center [384, 137] width 19 height 8
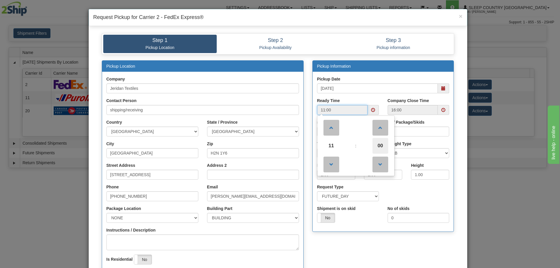
click at [381, 144] on span "00" at bounding box center [381, 146] width 16 height 16
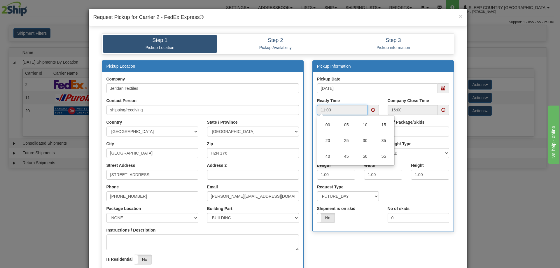
click at [361, 143] on td "30" at bounding box center [365, 141] width 19 height 16
type input "11:30"
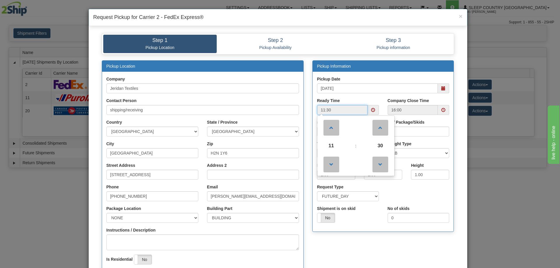
scroll to position [89, 0]
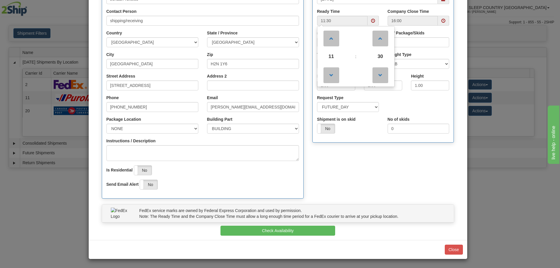
click at [297, 225] on div "FedEx service marks are owned by Federal Express Corporation and used by permis…" at bounding box center [277, 215] width 361 height 21
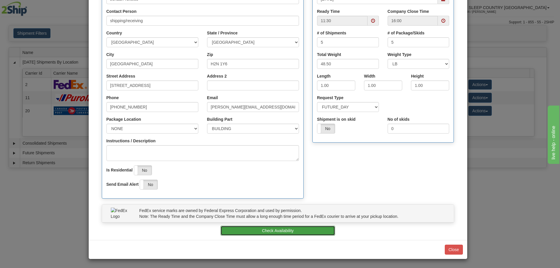
click at [297, 229] on button "Check Availability" at bounding box center [278, 231] width 115 height 10
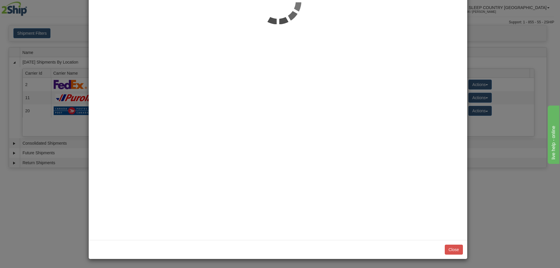
scroll to position [0, 0]
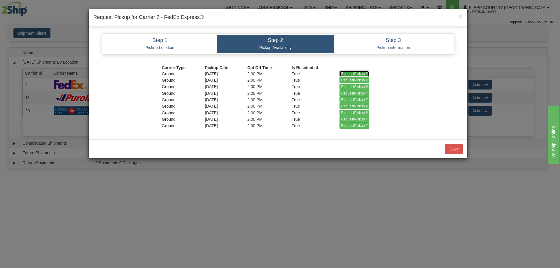
click at [350, 75] on input "RequestPickup #" at bounding box center [355, 74] width 30 height 6
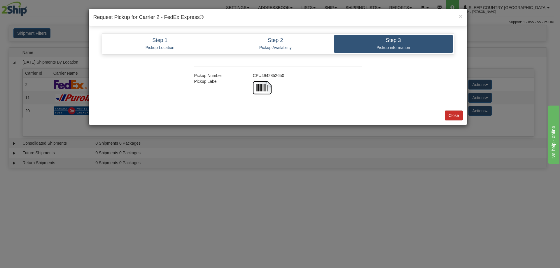
click at [460, 148] on div "× Request Pickup for Carrier 2 - FedEx Express® Step 1 Pickup Location Step 2 P…" at bounding box center [280, 134] width 560 height 268
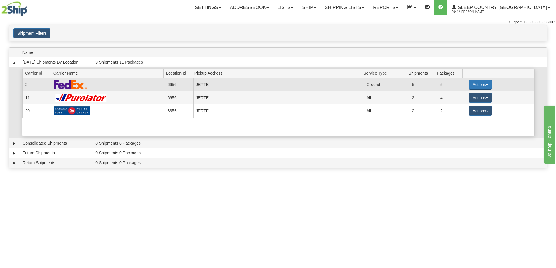
click at [475, 86] on button "Actions" at bounding box center [480, 85] width 23 height 10
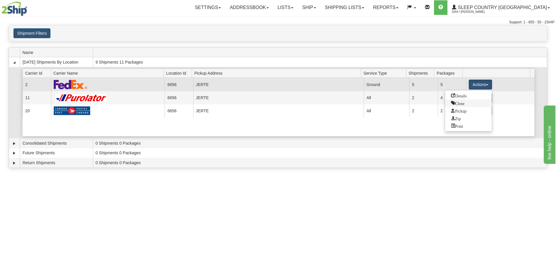
click at [463, 101] on span "Close" at bounding box center [457, 103] width 13 height 4
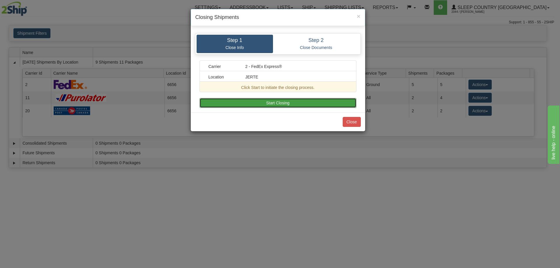
click at [311, 100] on button "Start Closing" at bounding box center [278, 103] width 157 height 10
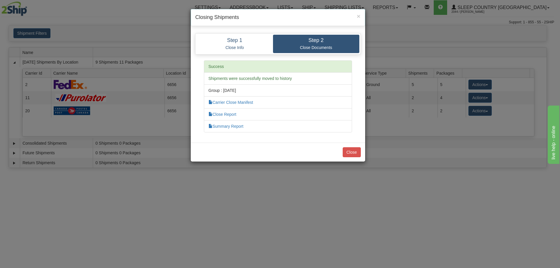
click at [482, 99] on div "× Closing Shipments Step 1 Close Info Step 2 Close Documents Carrier 2 - FedEx …" at bounding box center [280, 134] width 560 height 268
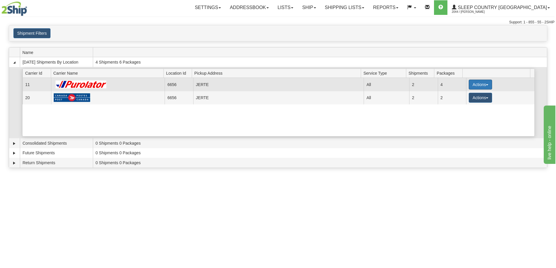
click at [473, 86] on button "Actions" at bounding box center [480, 85] width 23 height 10
drag, startPoint x: 459, startPoint y: 93, endPoint x: 463, endPoint y: 109, distance: 15.8
click at [463, 109] on ul "Details Close Pickup Zip Print" at bounding box center [468, 110] width 47 height 41
click at [470, 83] on button "Actions" at bounding box center [480, 85] width 23 height 10
click at [466, 111] on span "Pickup" at bounding box center [458, 111] width 15 height 4
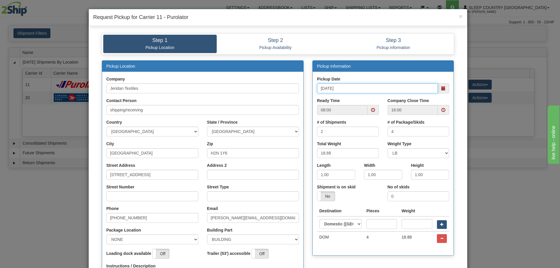
click at [426, 89] on input "[DATE]" at bounding box center [377, 88] width 121 height 10
click at [438, 86] on span at bounding box center [443, 88] width 11 height 10
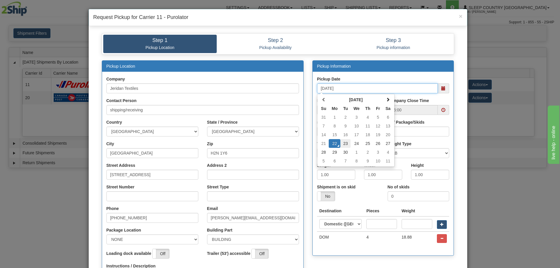
click at [344, 142] on td "23" at bounding box center [346, 143] width 10 height 9
type input "09/23/2025"
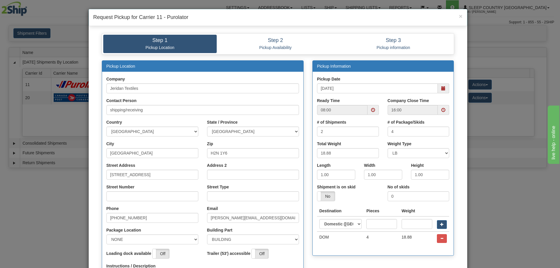
click at [368, 109] on span at bounding box center [373, 110] width 11 height 10
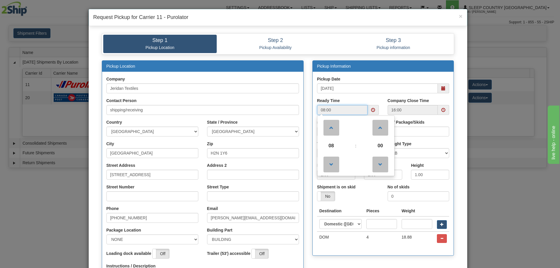
drag, startPoint x: 332, startPoint y: 144, endPoint x: 374, endPoint y: 141, distance: 42.7
click at [332, 144] on span "08" at bounding box center [332, 146] width 16 height 16
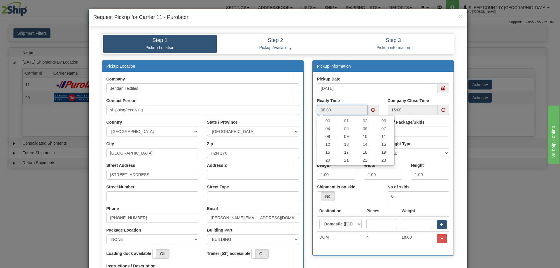
click at [386, 135] on td "11" at bounding box center [384, 137] width 19 height 8
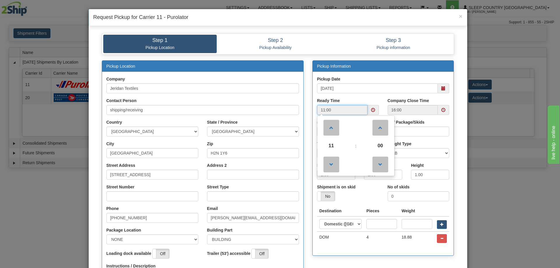
click at [373, 141] on span "00" at bounding box center [381, 146] width 16 height 16
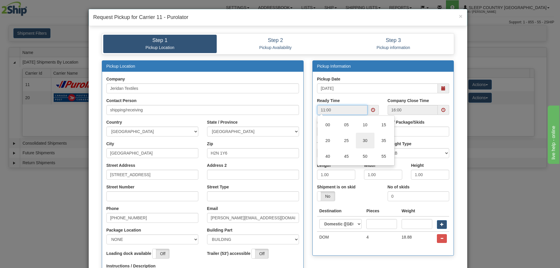
click at [365, 140] on td "30" at bounding box center [365, 141] width 19 height 16
type input "11:30"
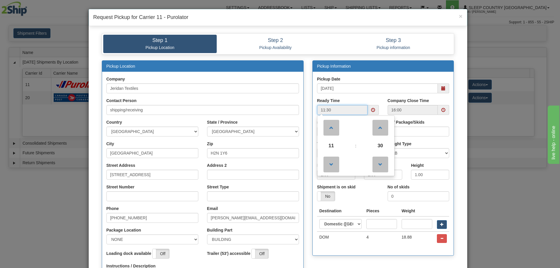
scroll to position [97, 0]
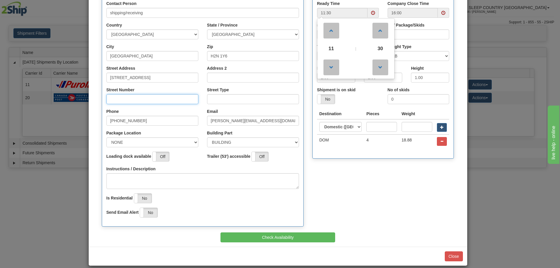
click at [116, 100] on input "Street Number" at bounding box center [153, 99] width 92 height 10
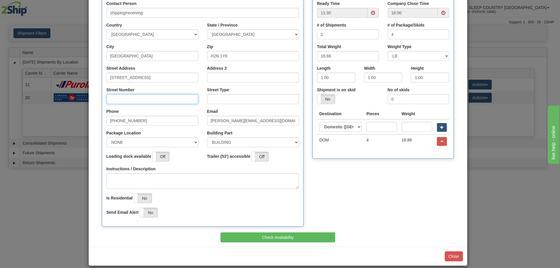
type input "8750"
click at [215, 102] on input "Street Type" at bounding box center [253, 99] width 92 height 10
type input "ave"
click at [278, 237] on button "Check Availability" at bounding box center [278, 238] width 115 height 10
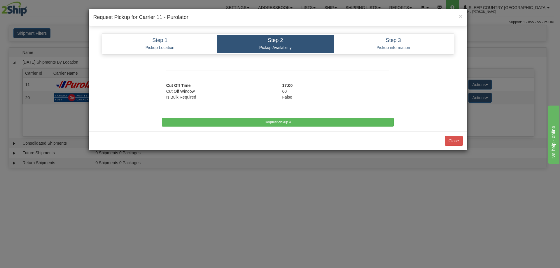
scroll to position [0, 0]
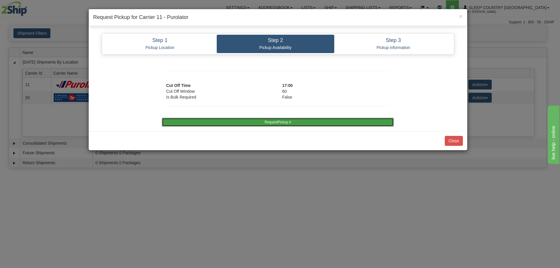
click at [268, 121] on button "RequestPickup #" at bounding box center [278, 122] width 232 height 9
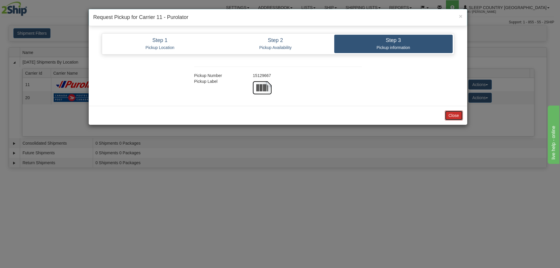
click at [451, 119] on button "Close" at bounding box center [454, 116] width 18 height 10
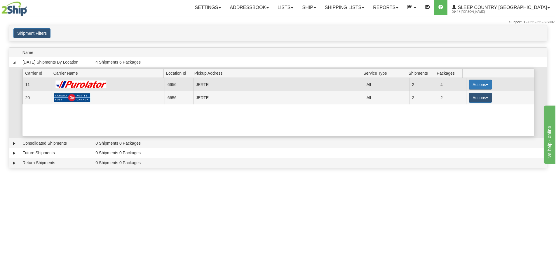
click at [471, 83] on button "Actions" at bounding box center [480, 85] width 23 height 10
click at [458, 107] on link "Close" at bounding box center [468, 104] width 47 height 8
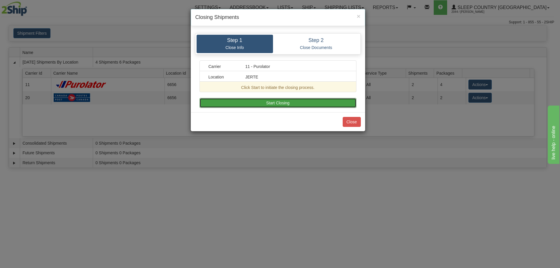
click at [282, 103] on button "Start Closing" at bounding box center [278, 103] width 157 height 10
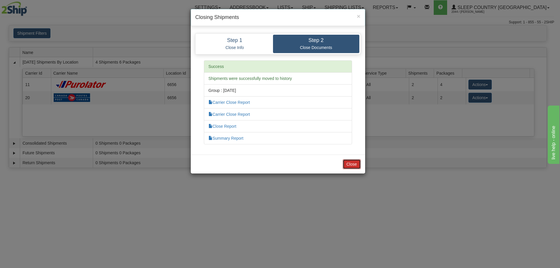
click at [360, 162] on button "Close" at bounding box center [352, 164] width 18 height 10
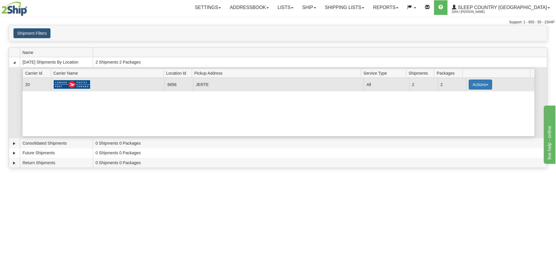
click at [475, 81] on button "Actions" at bounding box center [480, 85] width 23 height 10
click at [465, 112] on span "Pickup" at bounding box center [458, 111] width 15 height 4
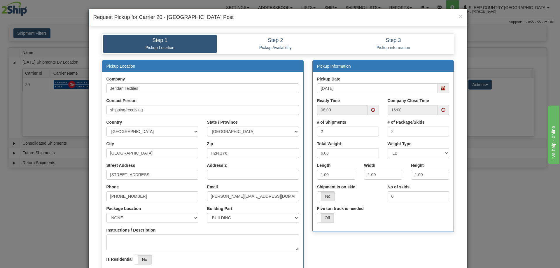
click at [442, 88] on span at bounding box center [444, 88] width 4 height 4
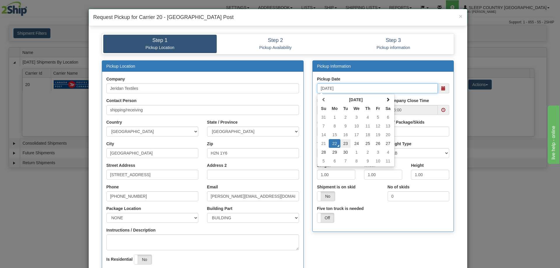
click at [343, 142] on td "23" at bounding box center [346, 143] width 10 height 9
type input "09/23/2025"
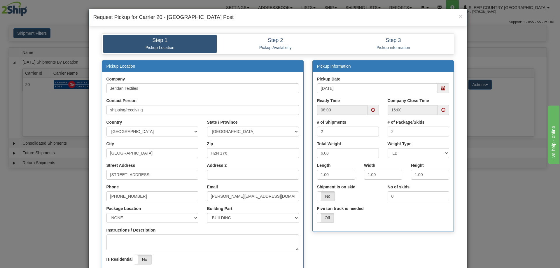
click at [370, 107] on span at bounding box center [373, 110] width 11 height 10
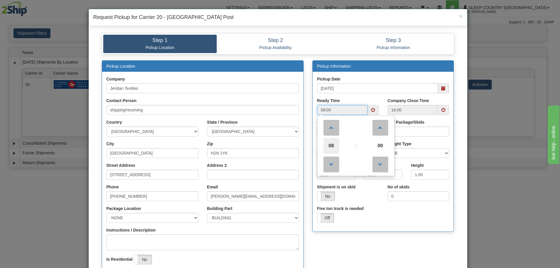
click at [328, 144] on span "08" at bounding box center [332, 146] width 16 height 16
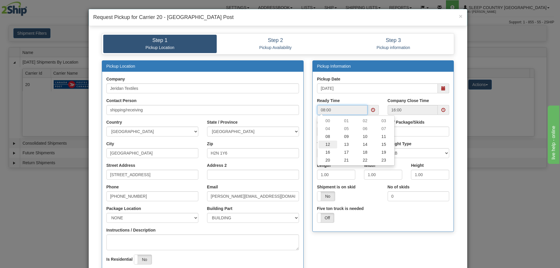
click at [327, 144] on td "12" at bounding box center [328, 145] width 19 height 8
type input "12:00"
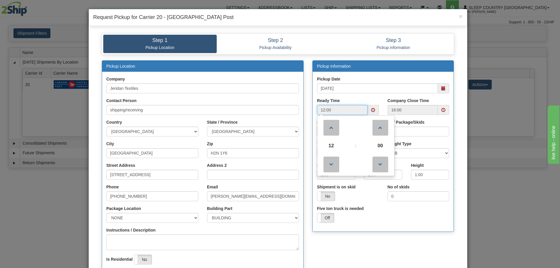
scroll to position [49, 0]
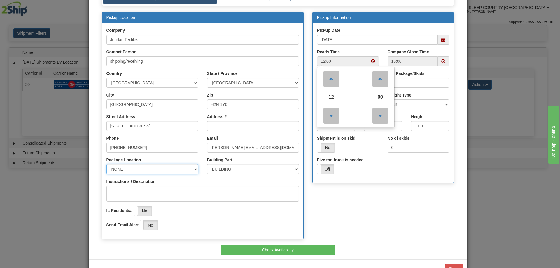
click at [112, 170] on select "NONE FRONT REAR SIDE" at bounding box center [153, 169] width 92 height 10
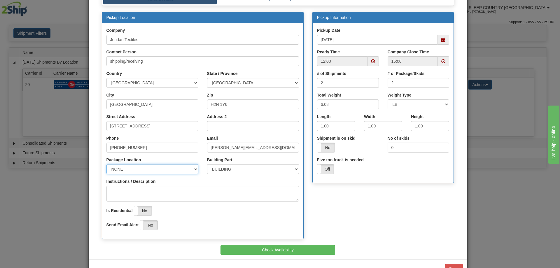
select select "1"
click at [107, 164] on select "NONE FRONT REAR SIDE" at bounding box center [153, 169] width 92 height 10
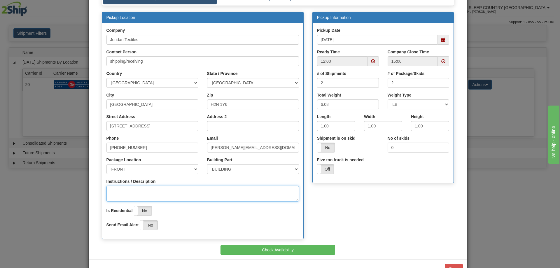
click at [121, 188] on textarea "Instructions / Description" at bounding box center [203, 194] width 193 height 16
type textarea "on courier pickup shelves"
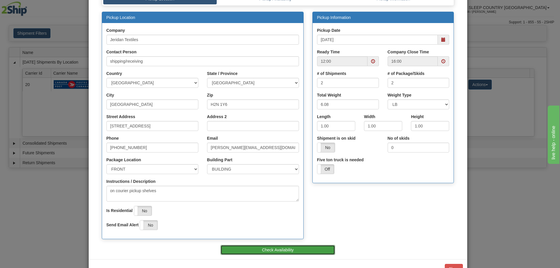
click at [281, 252] on button "Check Availability" at bounding box center [278, 250] width 115 height 10
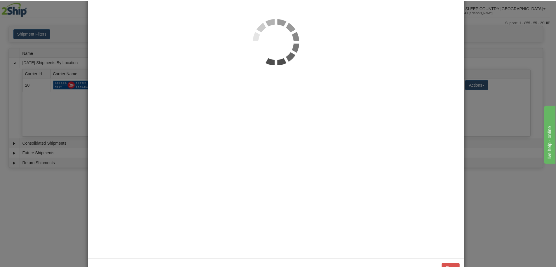
scroll to position [0, 0]
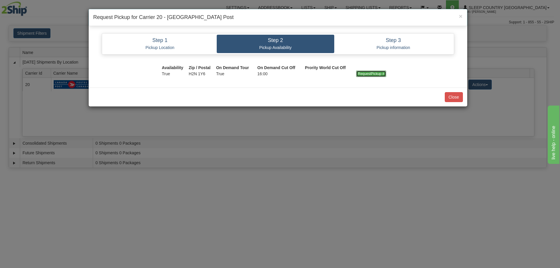
click at [382, 72] on input "RequestPickup #" at bounding box center [371, 74] width 30 height 6
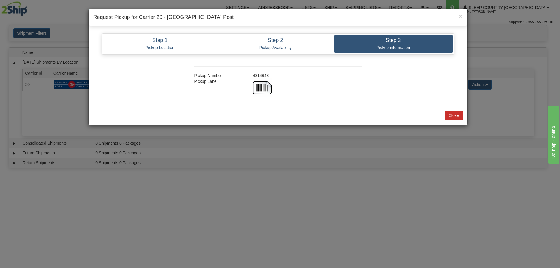
click at [452, 117] on div "× Request Pickup for Carrier 20 - Canada Post Step 1 Pickup Location Step 2 Pic…" at bounding box center [277, 67] width 379 height 116
click at [454, 116] on button "Close" at bounding box center [454, 116] width 18 height 10
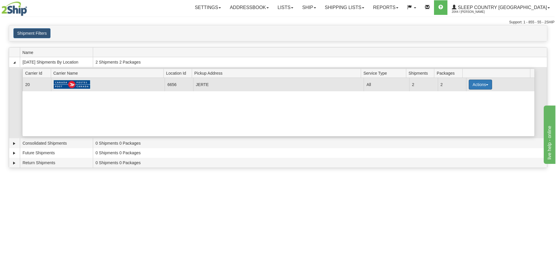
click at [486, 85] on span "button" at bounding box center [487, 84] width 2 height 1
click at [470, 103] on link "Close" at bounding box center [468, 104] width 47 height 8
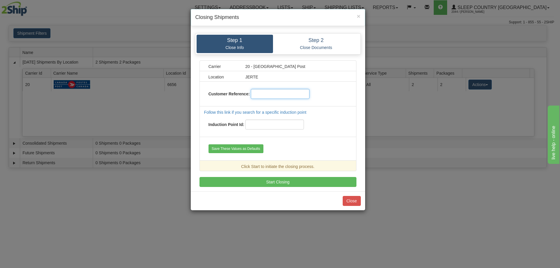
click at [276, 97] on input "text" at bounding box center [280, 94] width 59 height 10
type input "09222025"
click at [262, 184] on button "Start Closing" at bounding box center [278, 182] width 157 height 10
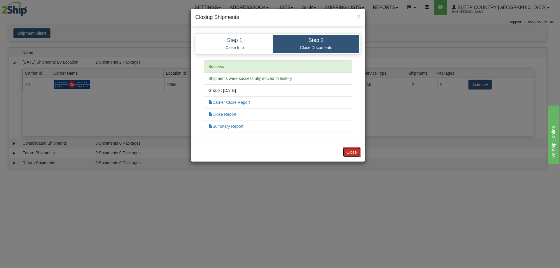
click at [350, 151] on button "Close" at bounding box center [352, 152] width 18 height 10
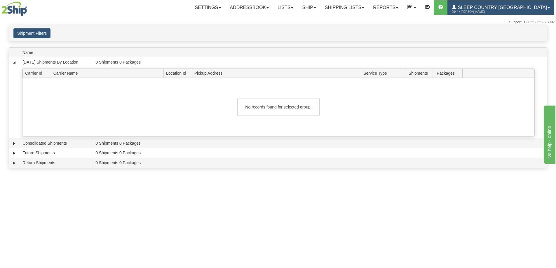
click at [494, 9] on span "2044 / [PERSON_NAME]" at bounding box center [474, 12] width 44 height 6
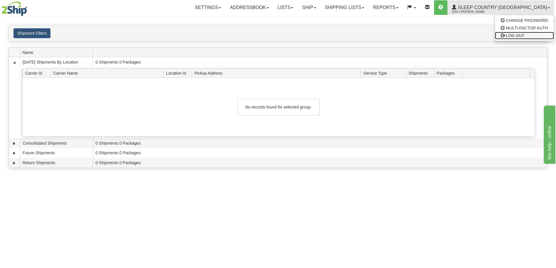
click at [503, 38] on link "LOG OUT" at bounding box center [524, 36] width 59 height 8
